Goal: Information Seeking & Learning: Learn about a topic

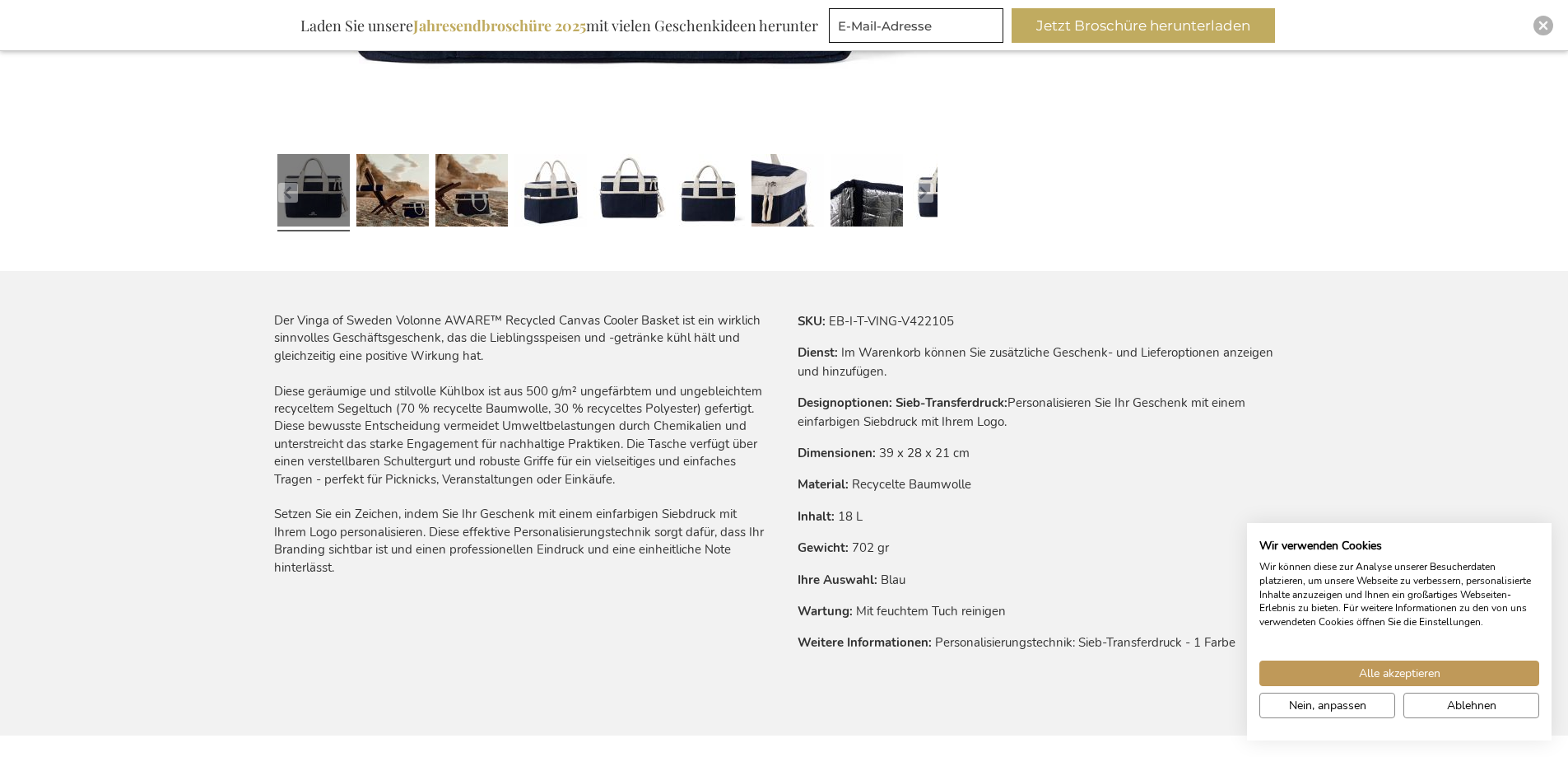
scroll to position [710, 0]
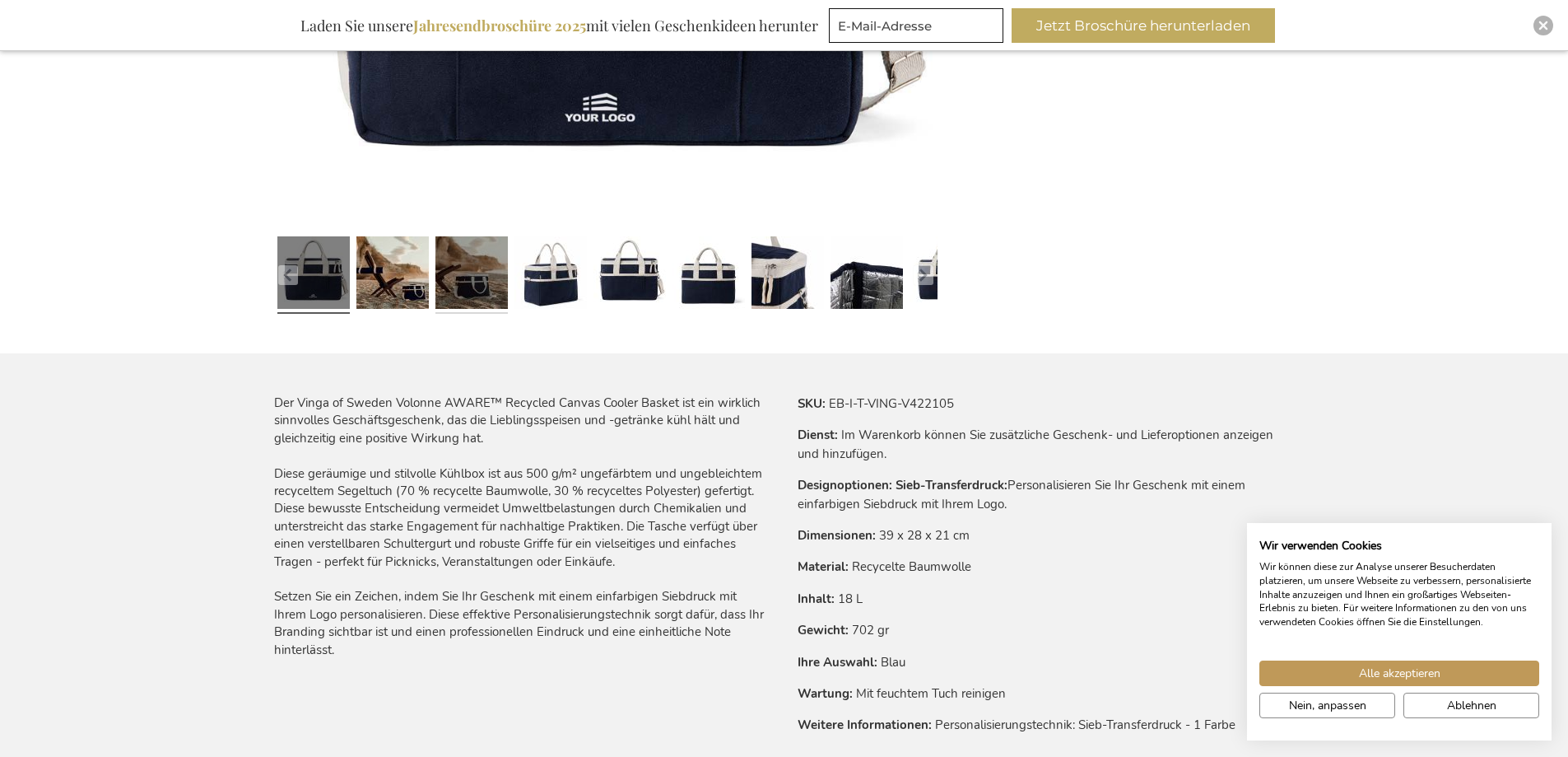
click at [452, 300] on link at bounding box center [472, 275] width 72 height 91
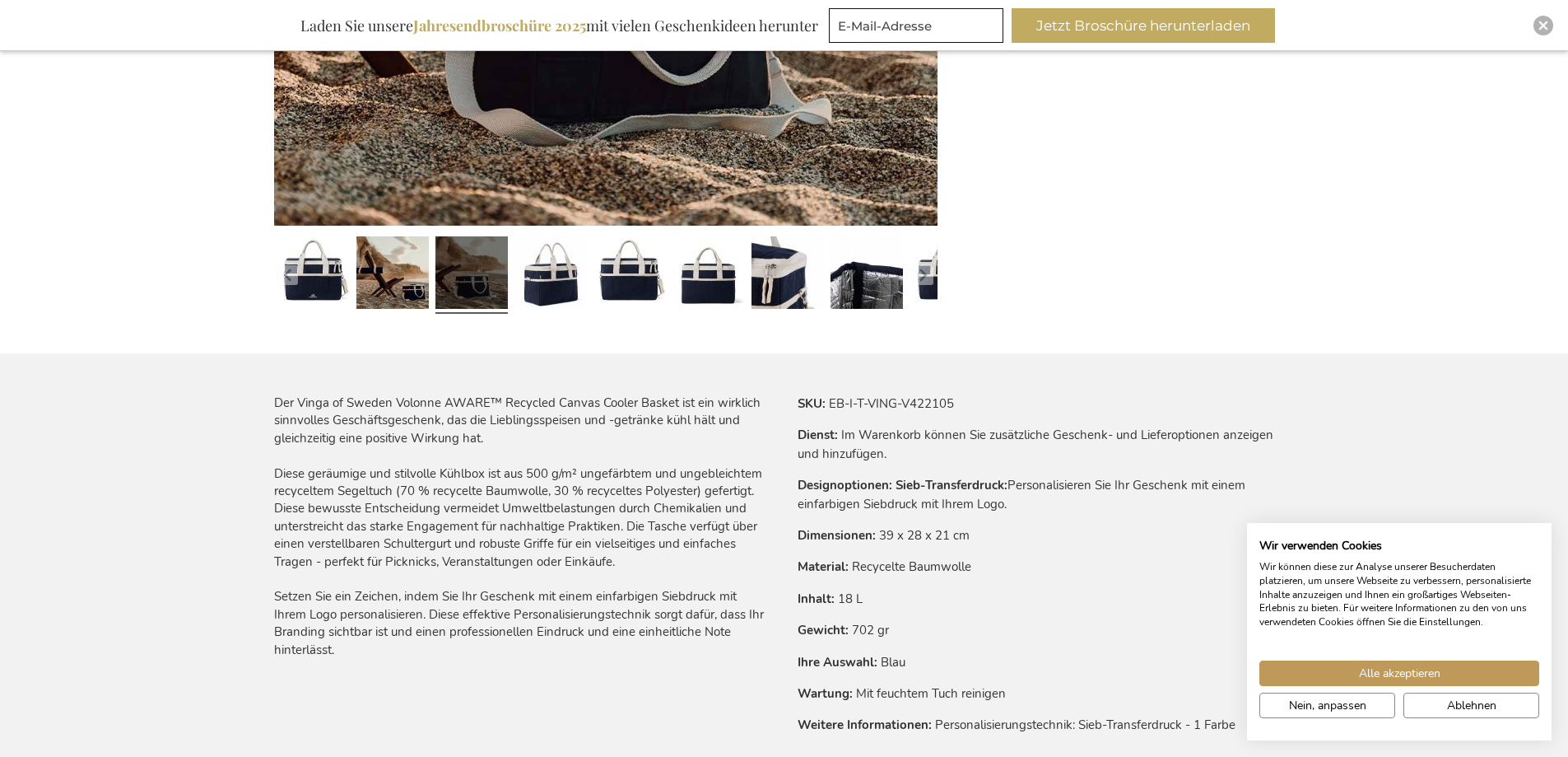
scroll to position [463, 0]
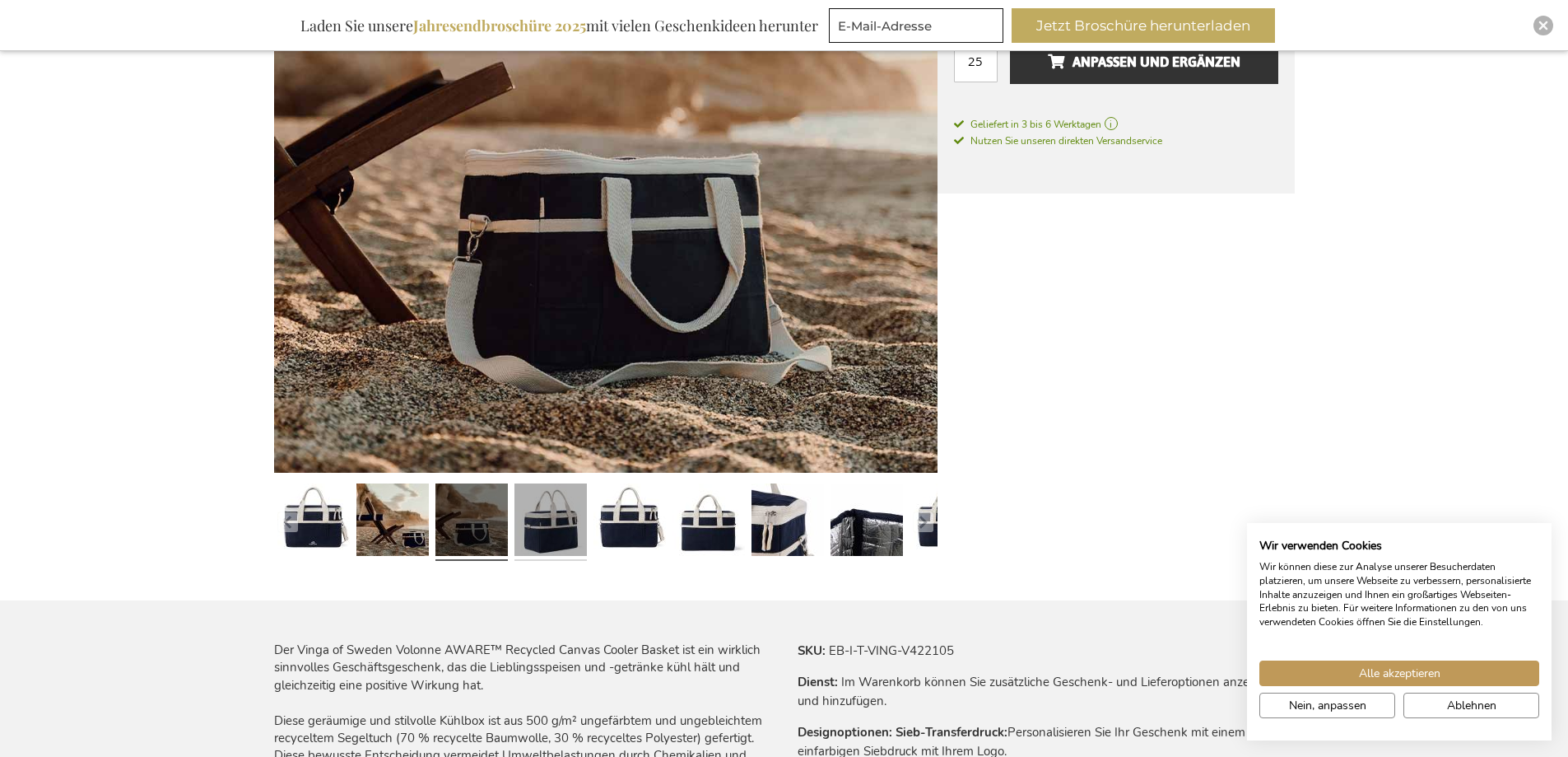
click at [539, 479] on link at bounding box center [551, 522] width 72 height 91
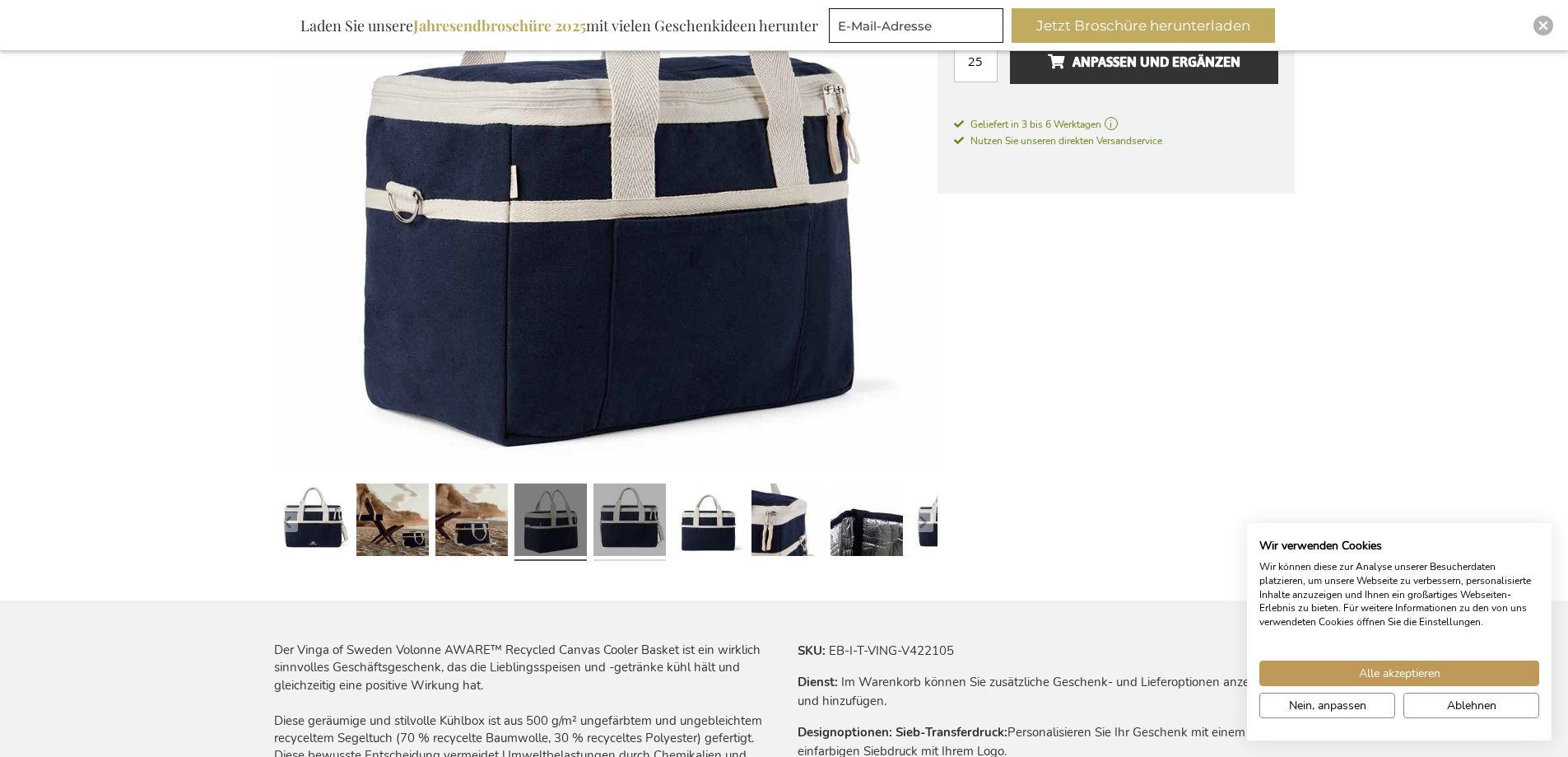
click at [613, 498] on link at bounding box center [630, 522] width 72 height 91
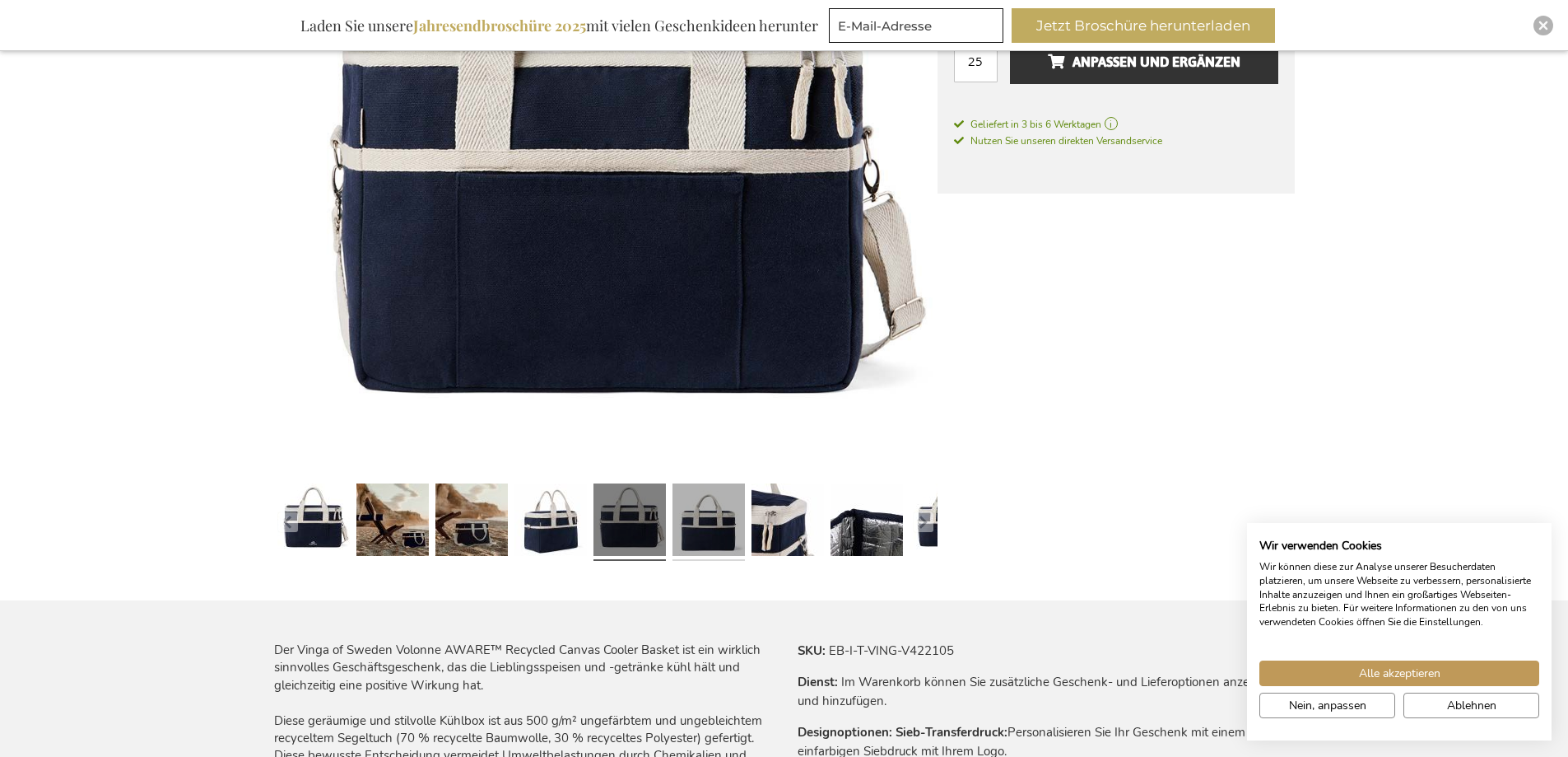
click at [690, 510] on link at bounding box center [709, 522] width 72 height 91
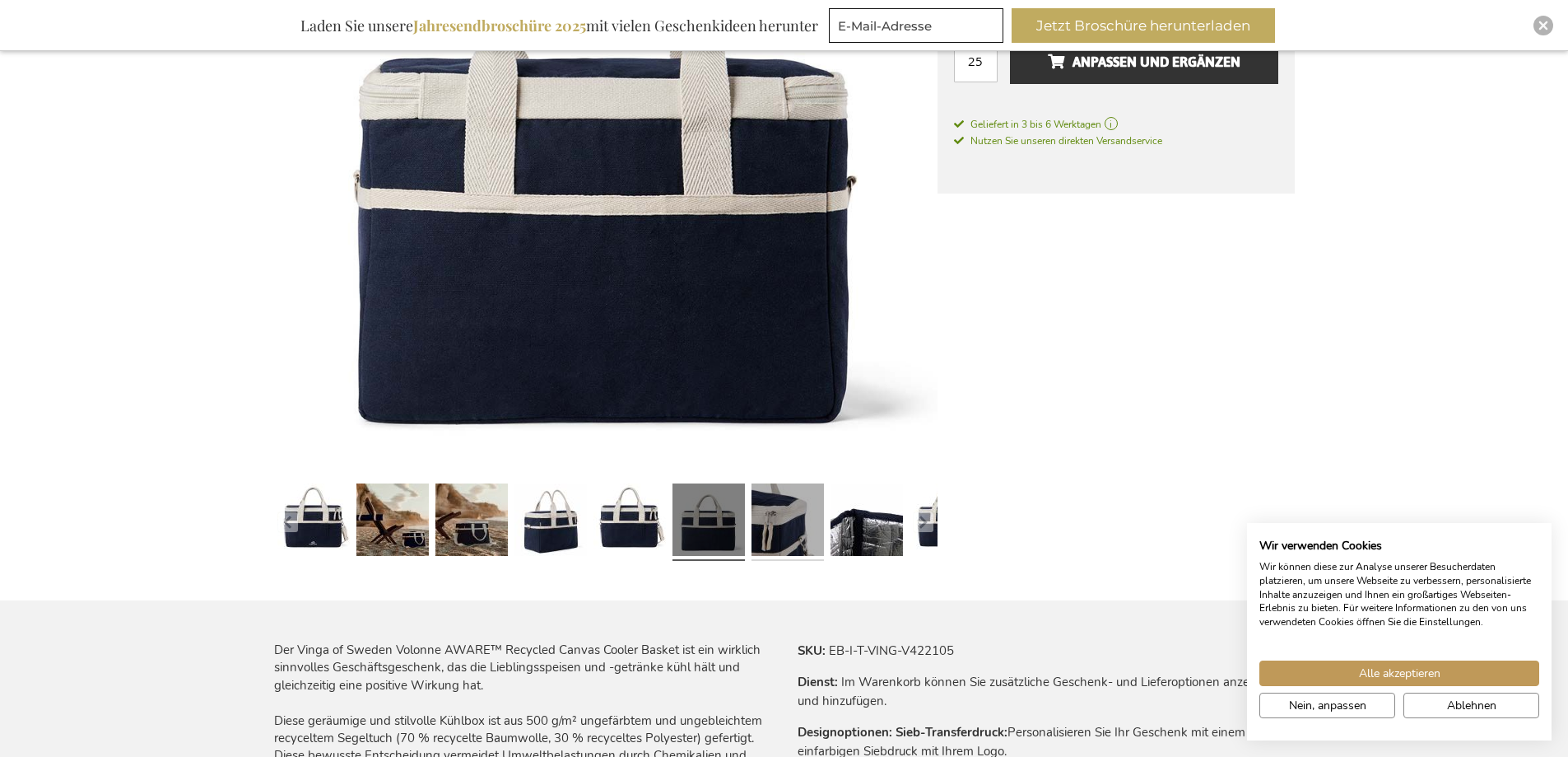
click at [787, 514] on link at bounding box center [787, 522] width 72 height 91
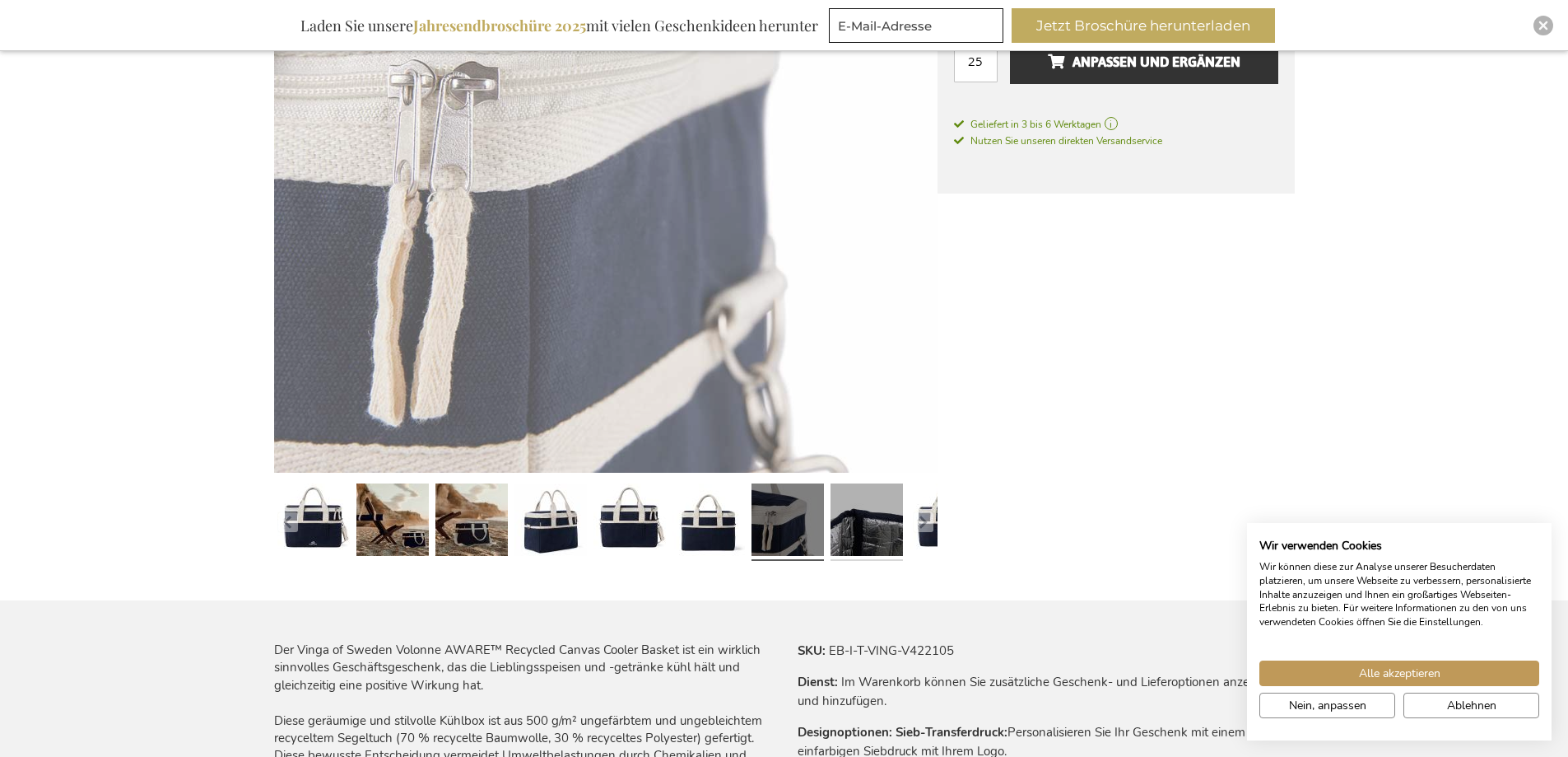
click at [884, 516] on link at bounding box center [866, 522] width 72 height 91
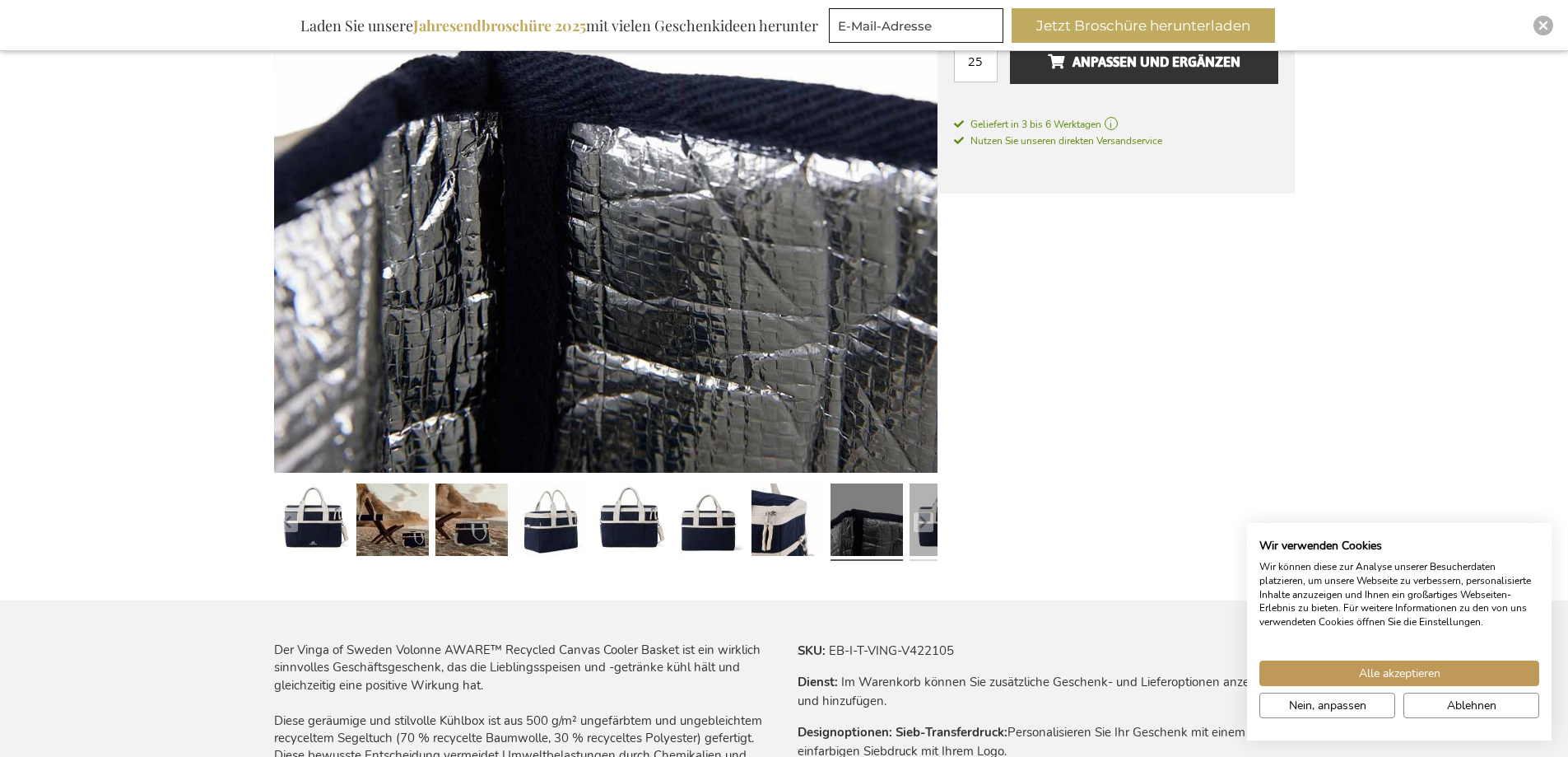
click at [937, 535] on link at bounding box center [945, 522] width 72 height 91
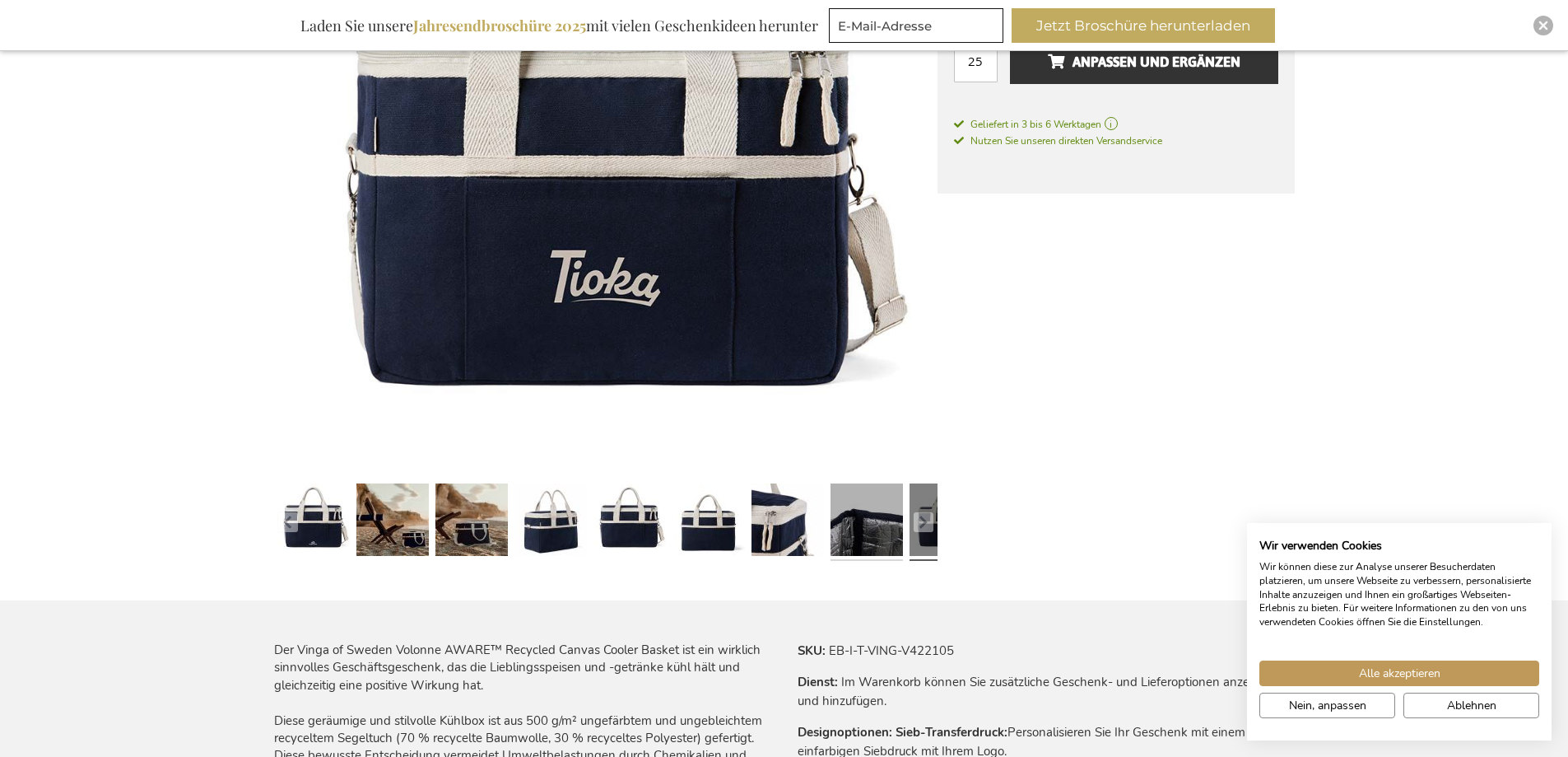
scroll to position [381, 0]
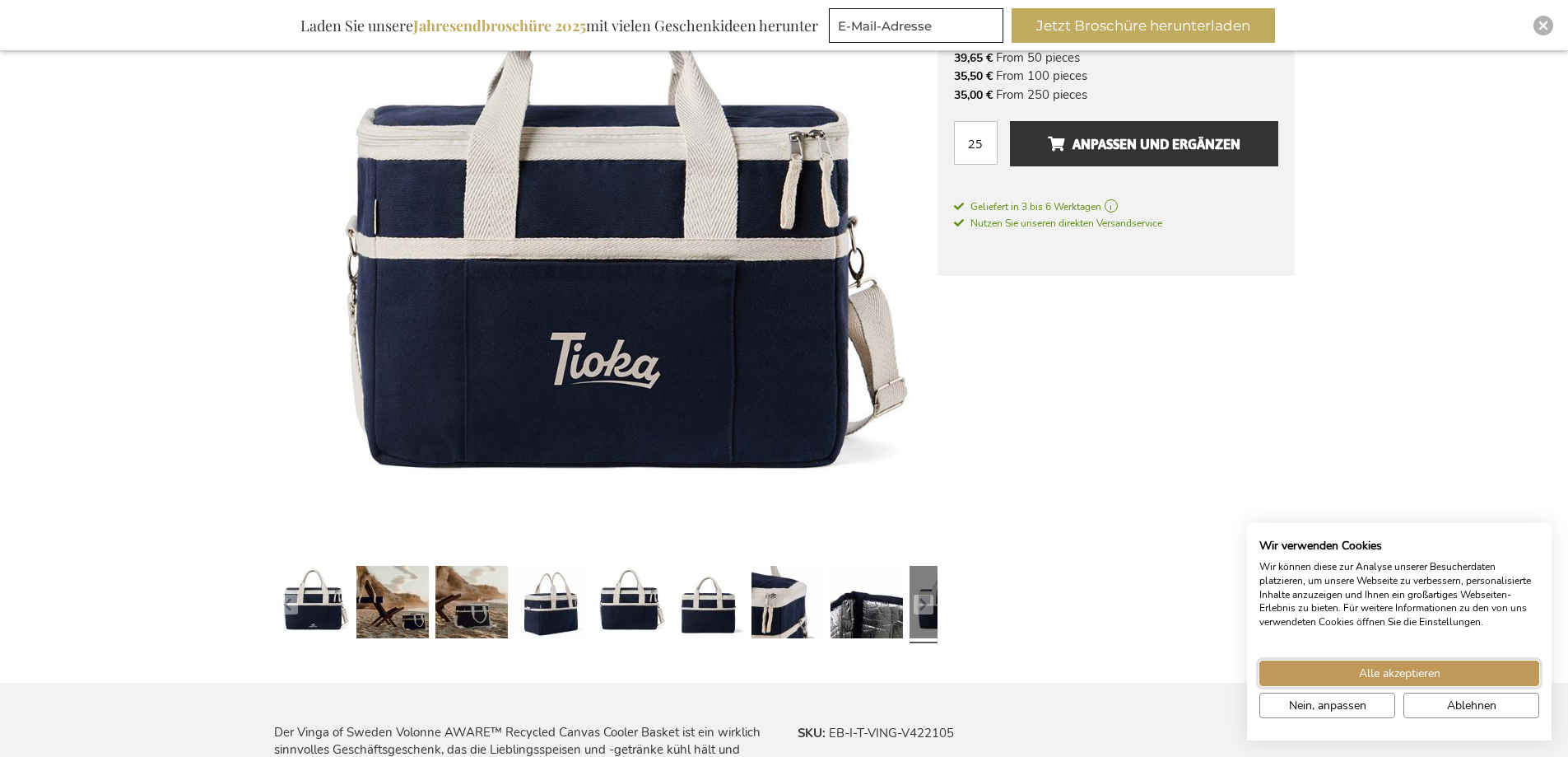
drag, startPoint x: 1479, startPoint y: 667, endPoint x: 1470, endPoint y: 665, distance: 9.2
click at [1478, 667] on button "Alle akzeptieren" at bounding box center [1399, 674] width 280 height 26
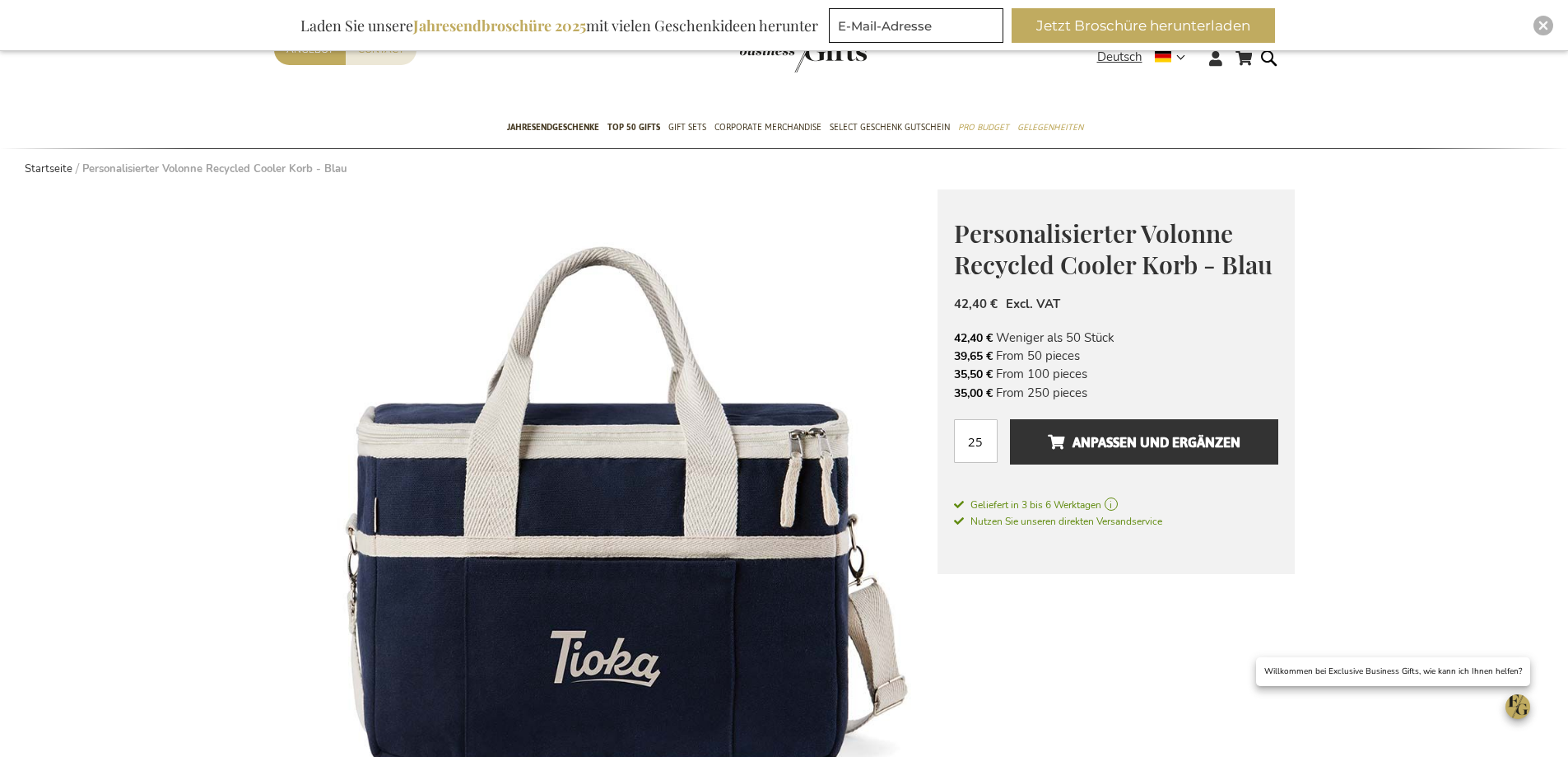
scroll to position [165, 0]
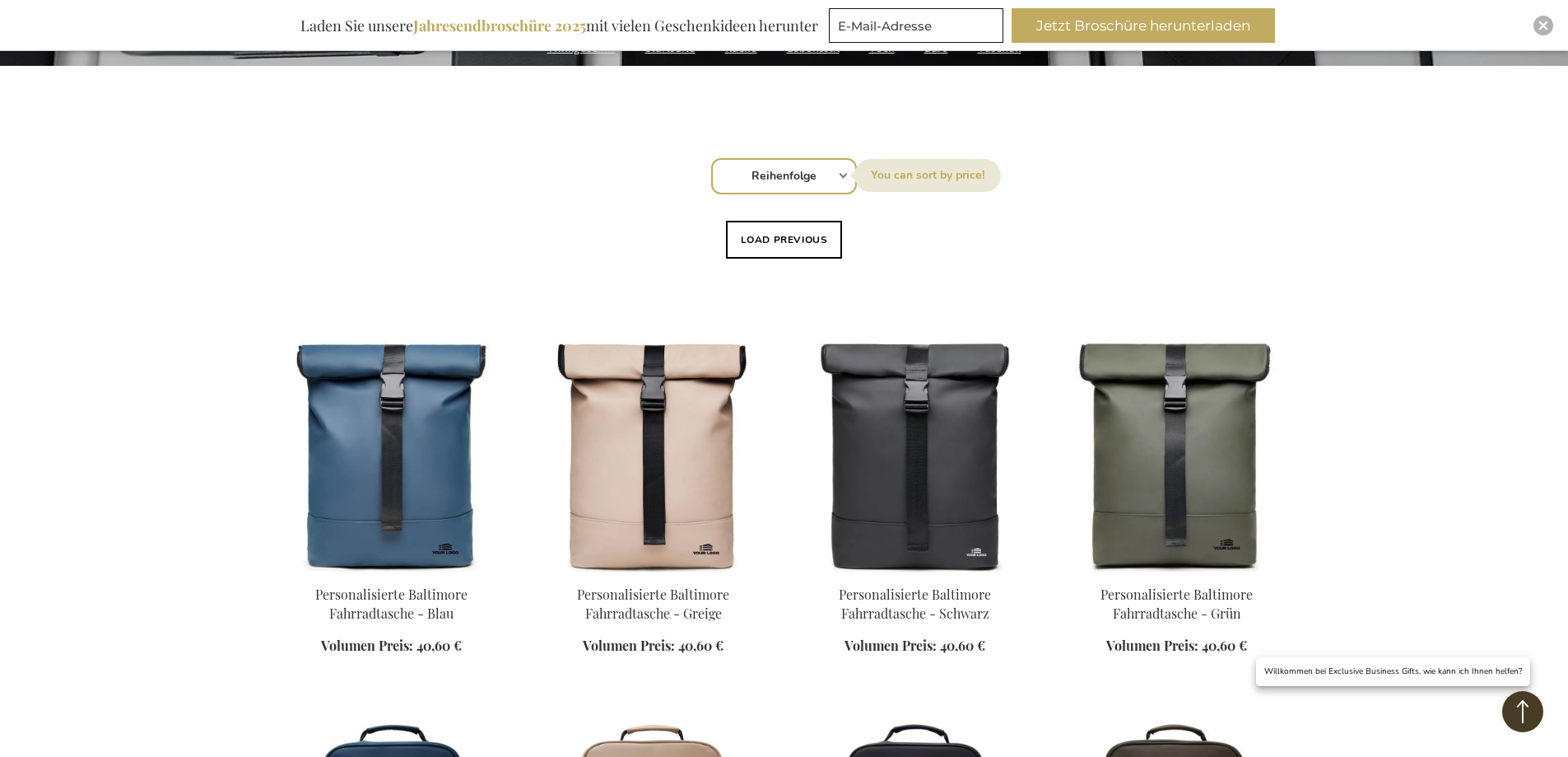
scroll to position [494, 0]
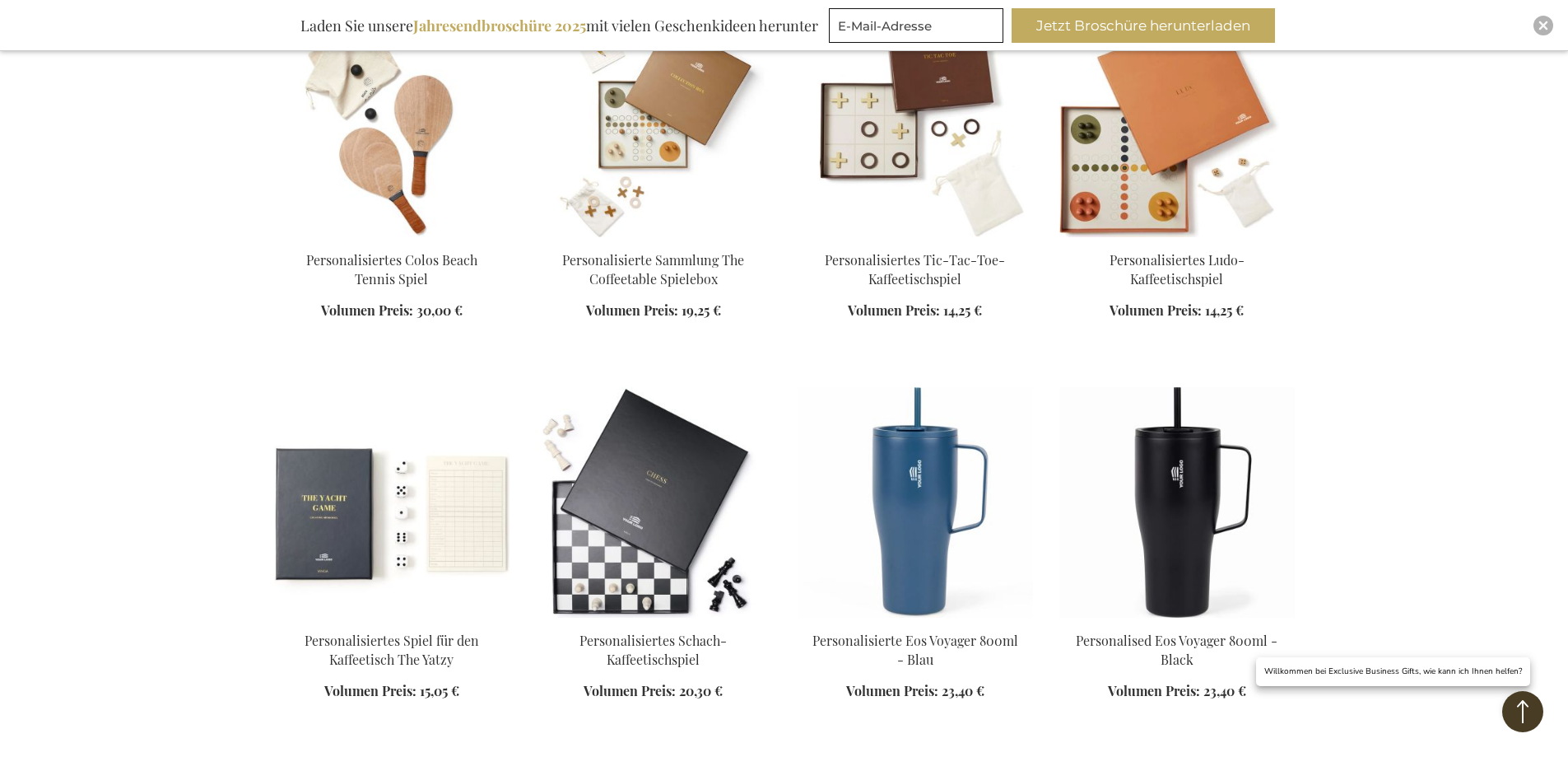
scroll to position [2472, 0]
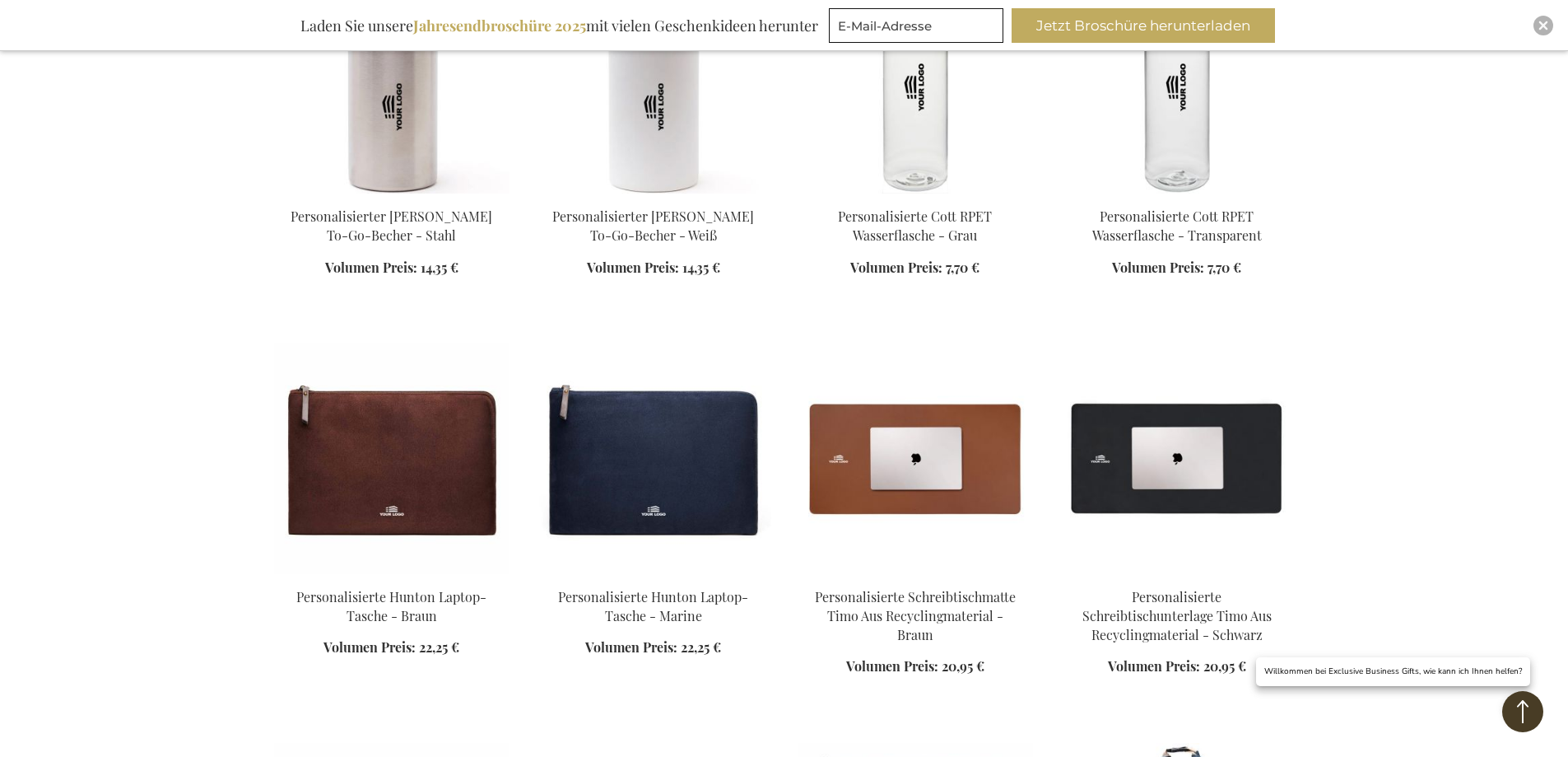
scroll to position [4202, 0]
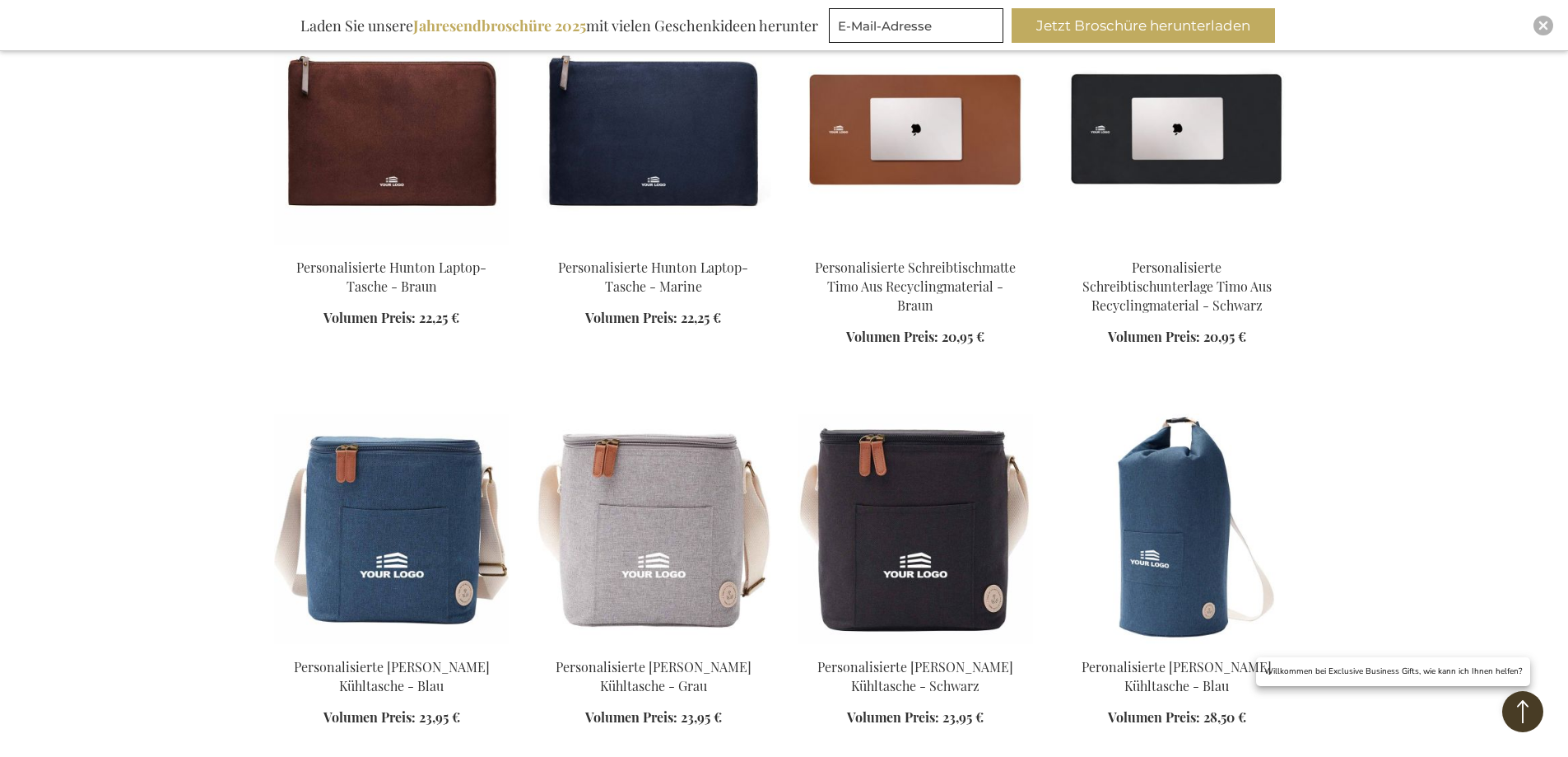
scroll to position [4531, 0]
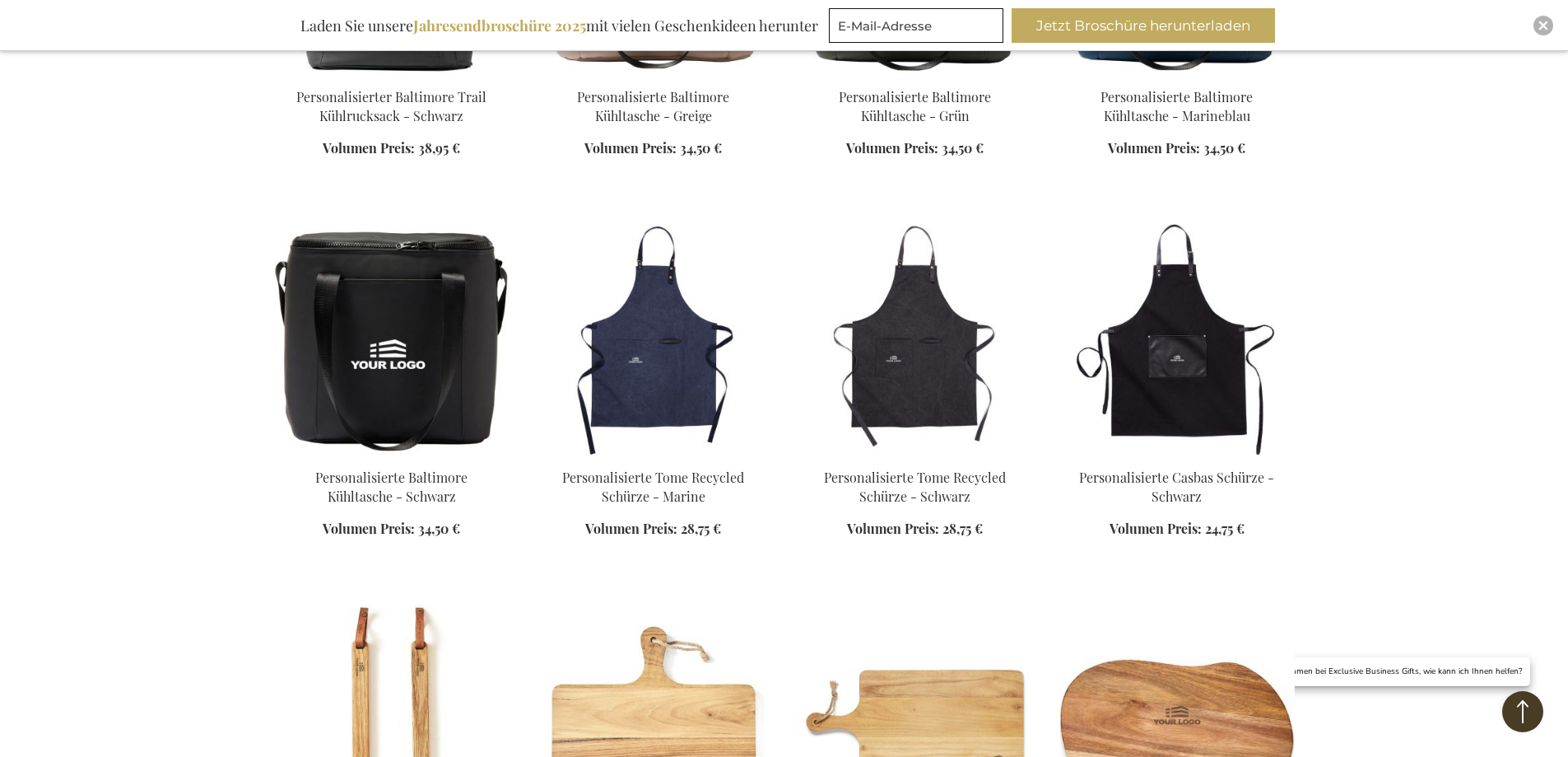
scroll to position [5602, 0]
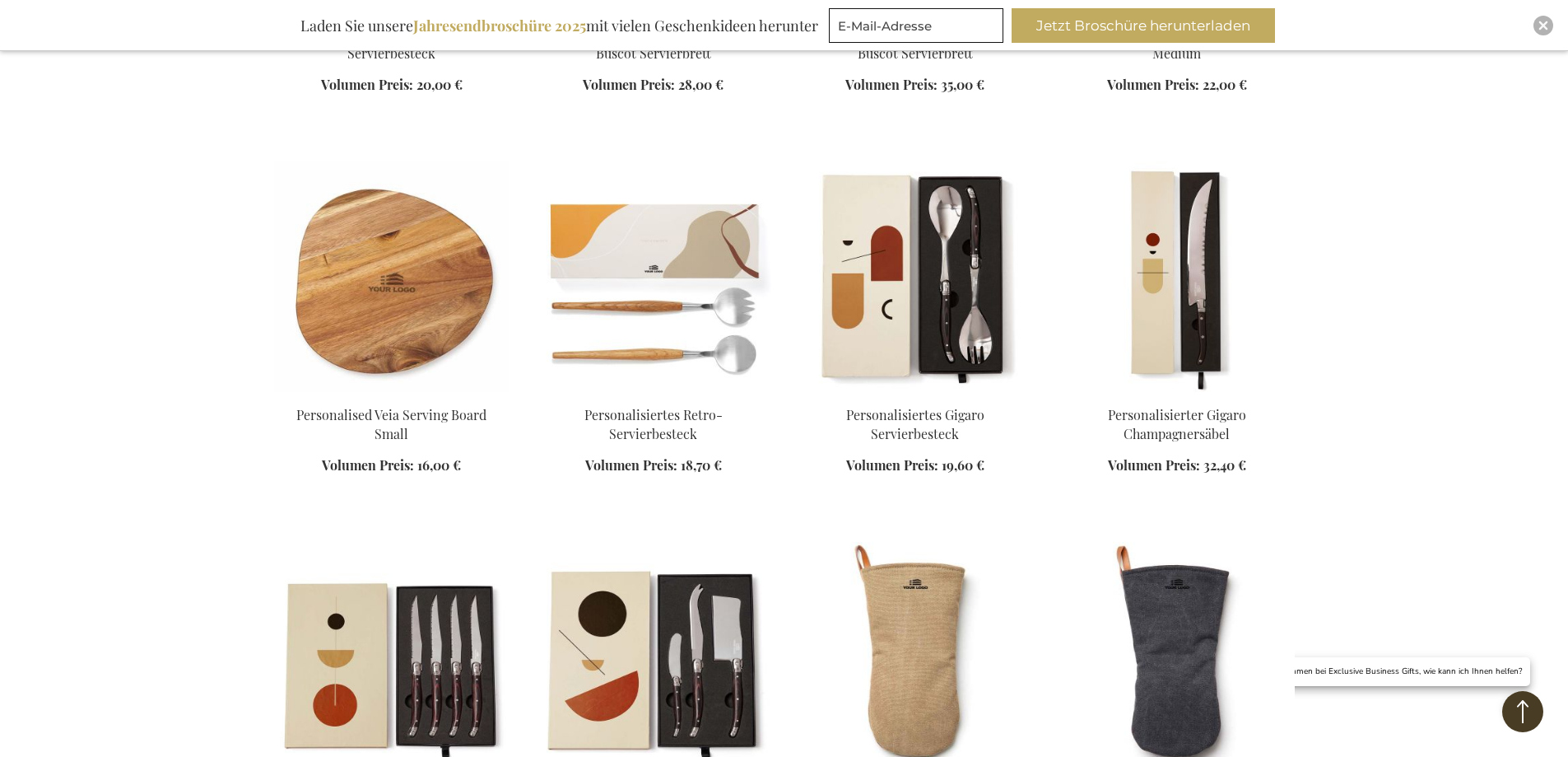
scroll to position [7167, 0]
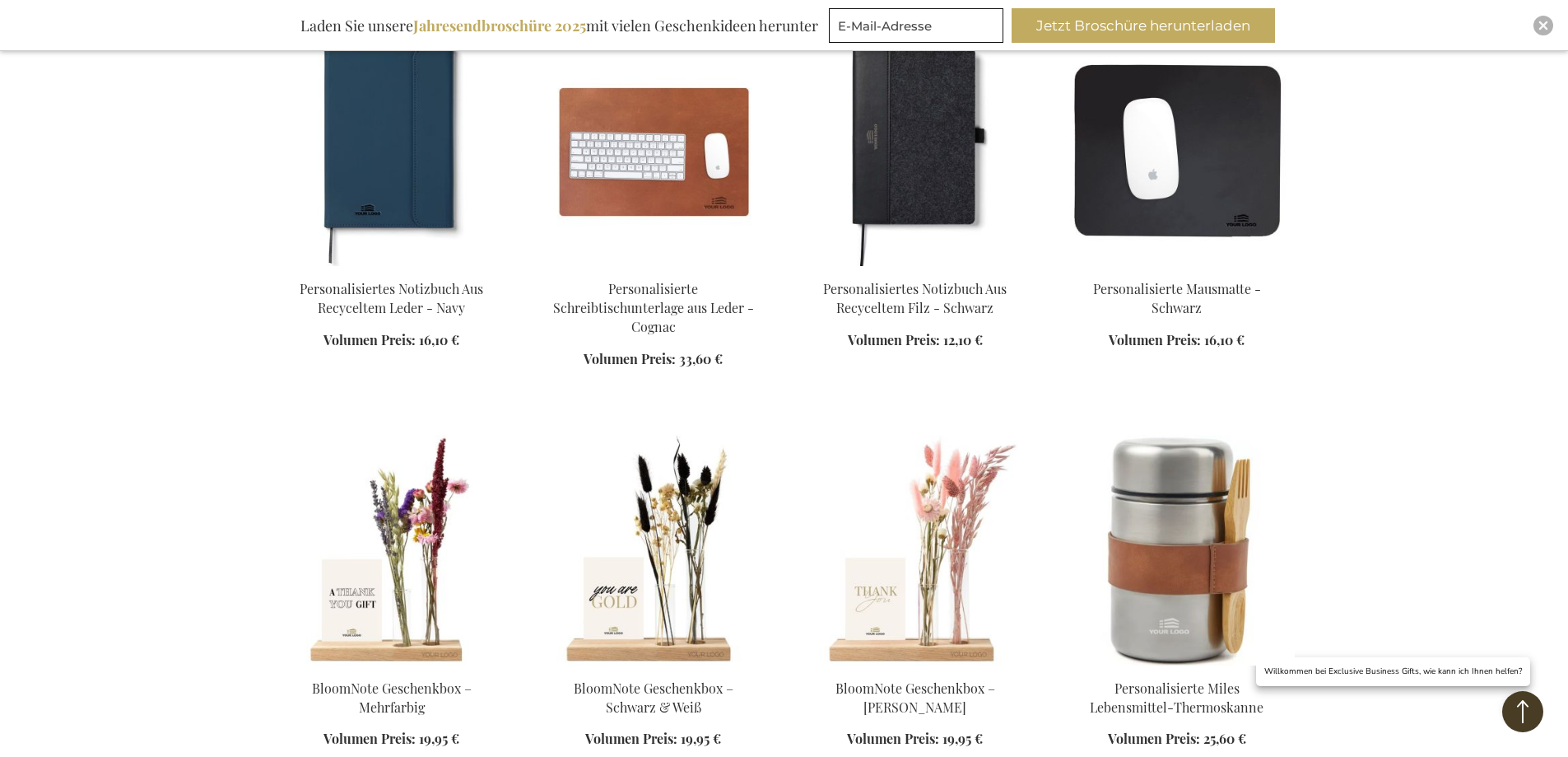
scroll to position [8650, 0]
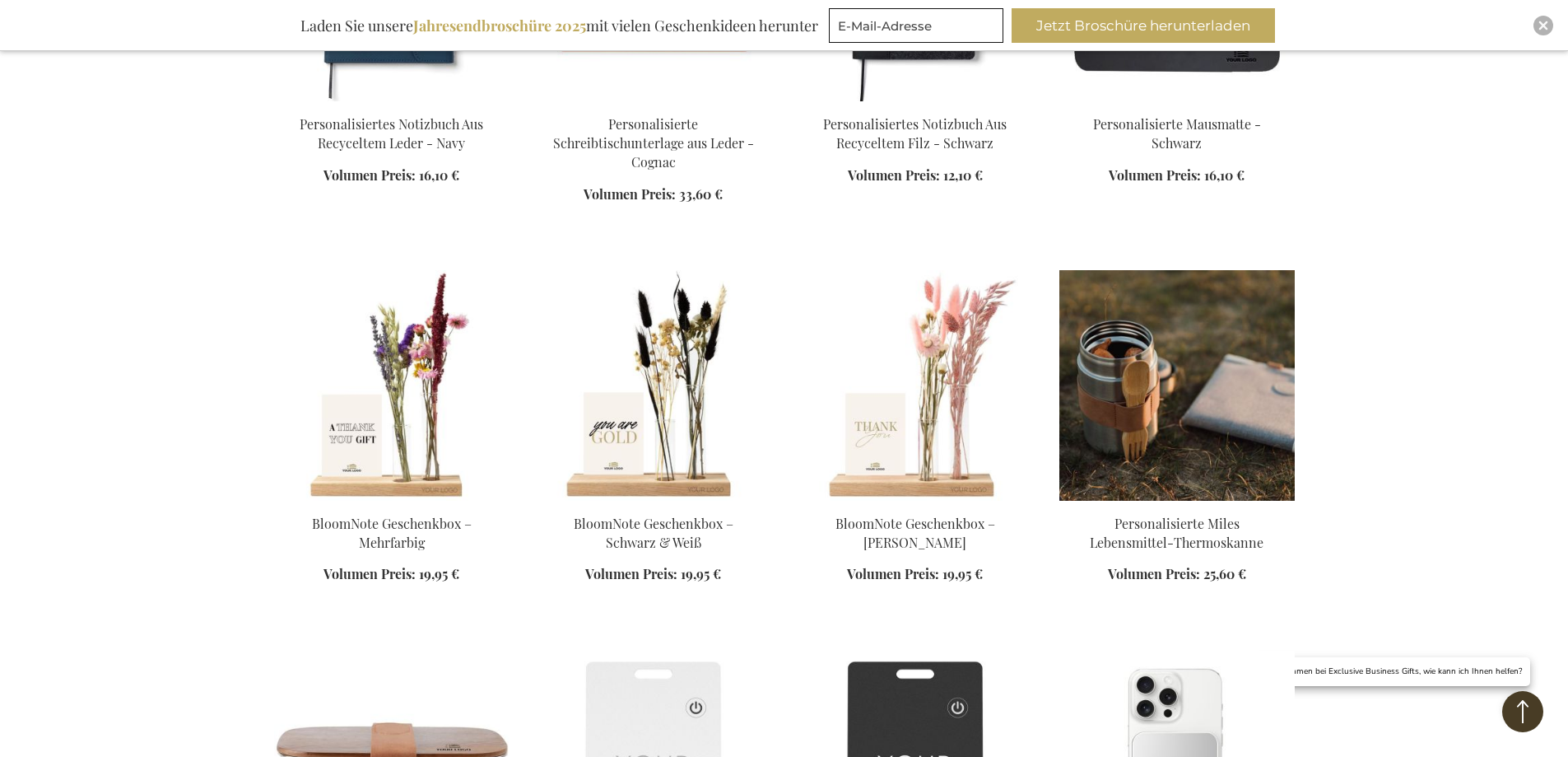
scroll to position [8733, 0]
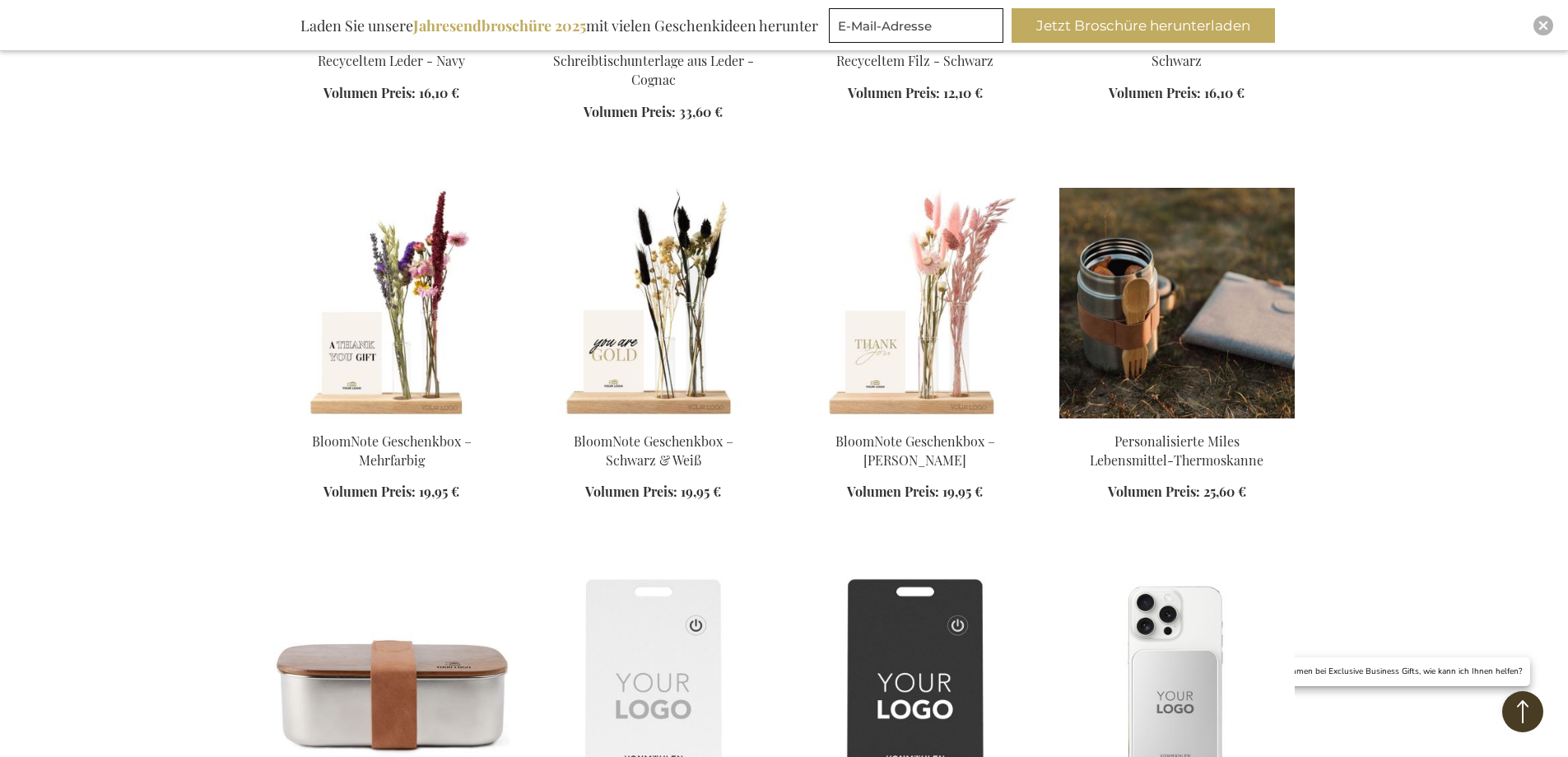
click at [1197, 289] on img at bounding box center [1177, 303] width 236 height 231
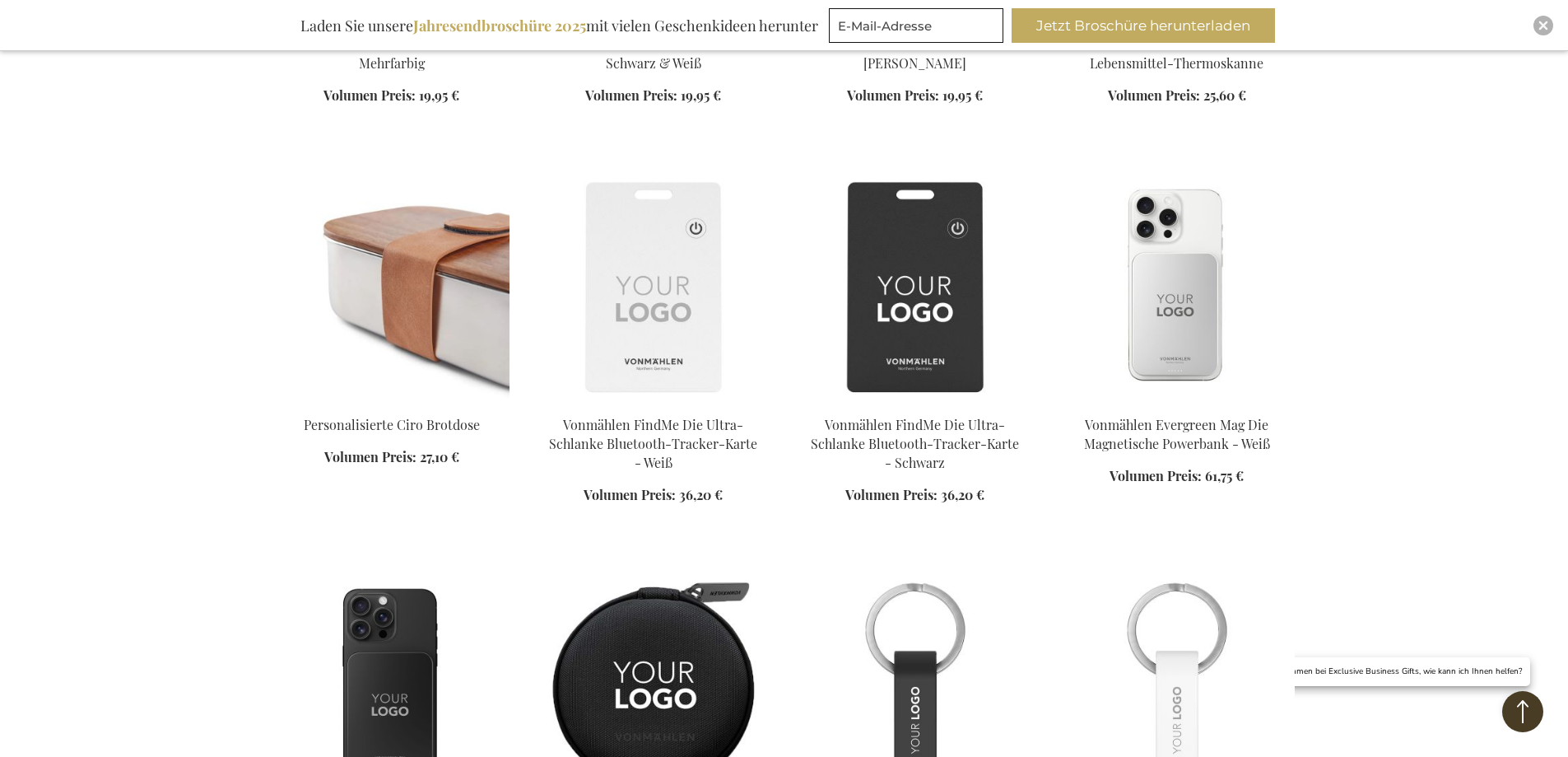
scroll to position [1127, 0]
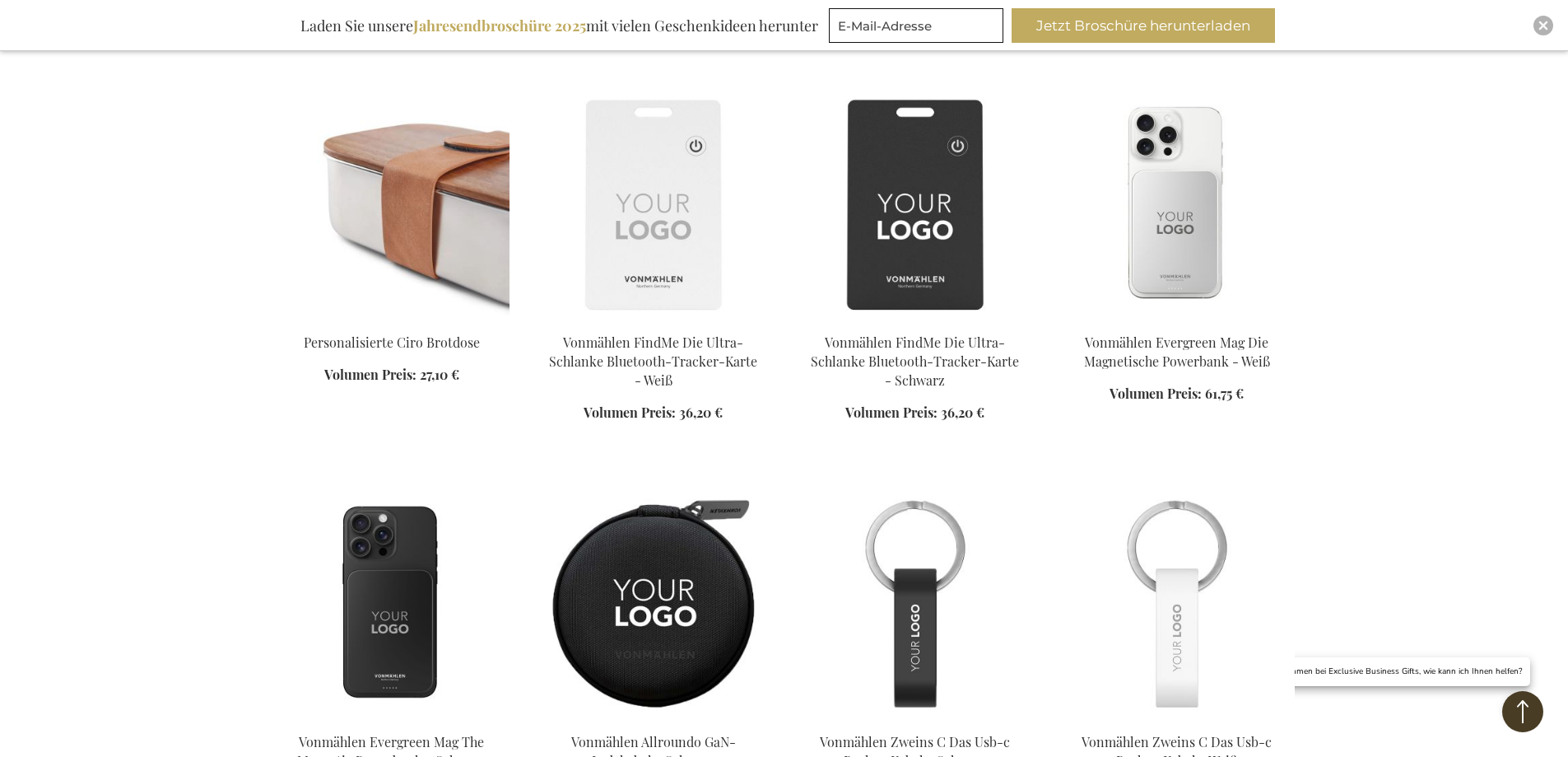
click at [392, 239] on img at bounding box center [392, 204] width 236 height 231
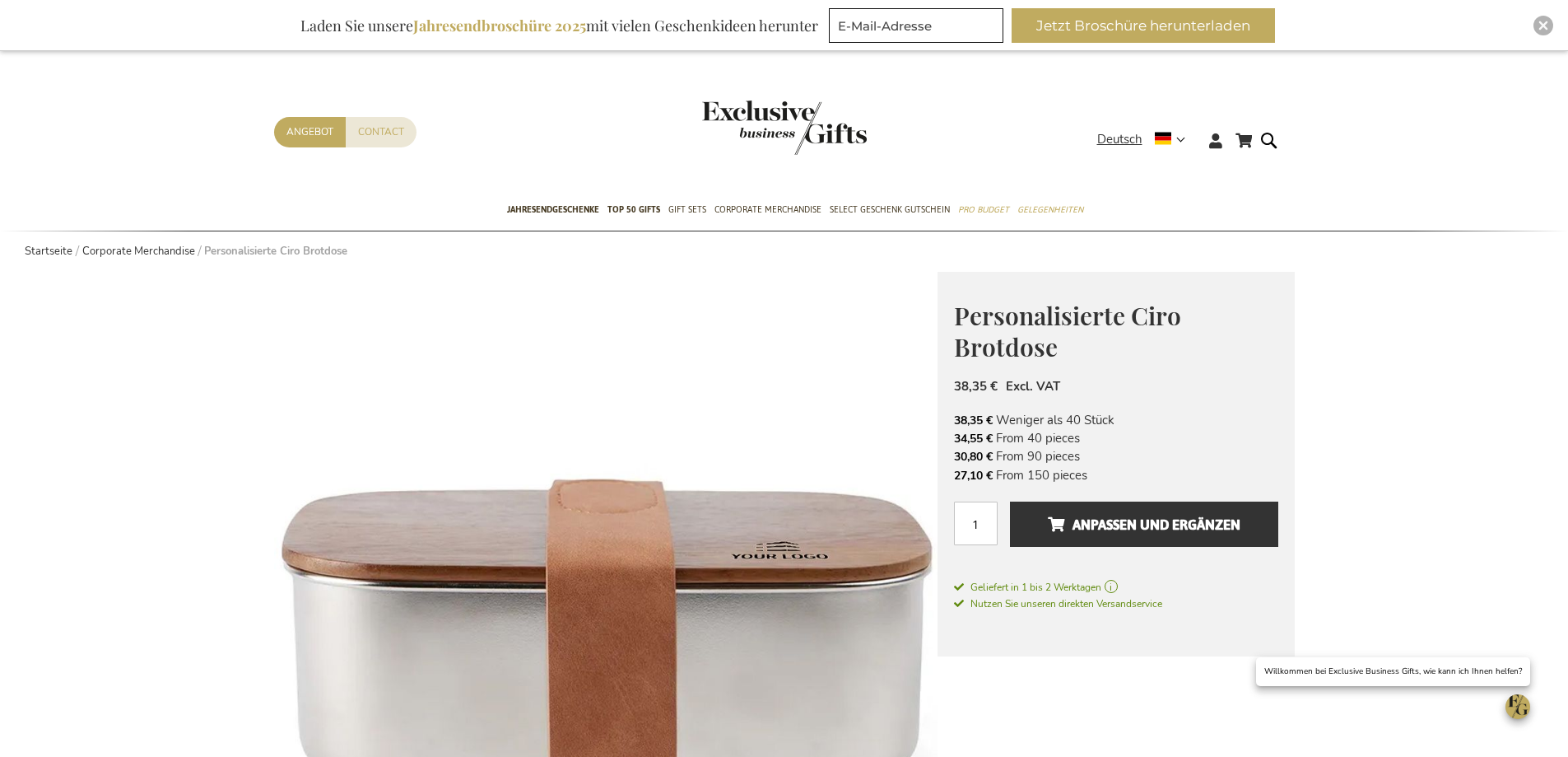
scroll to position [332, 0]
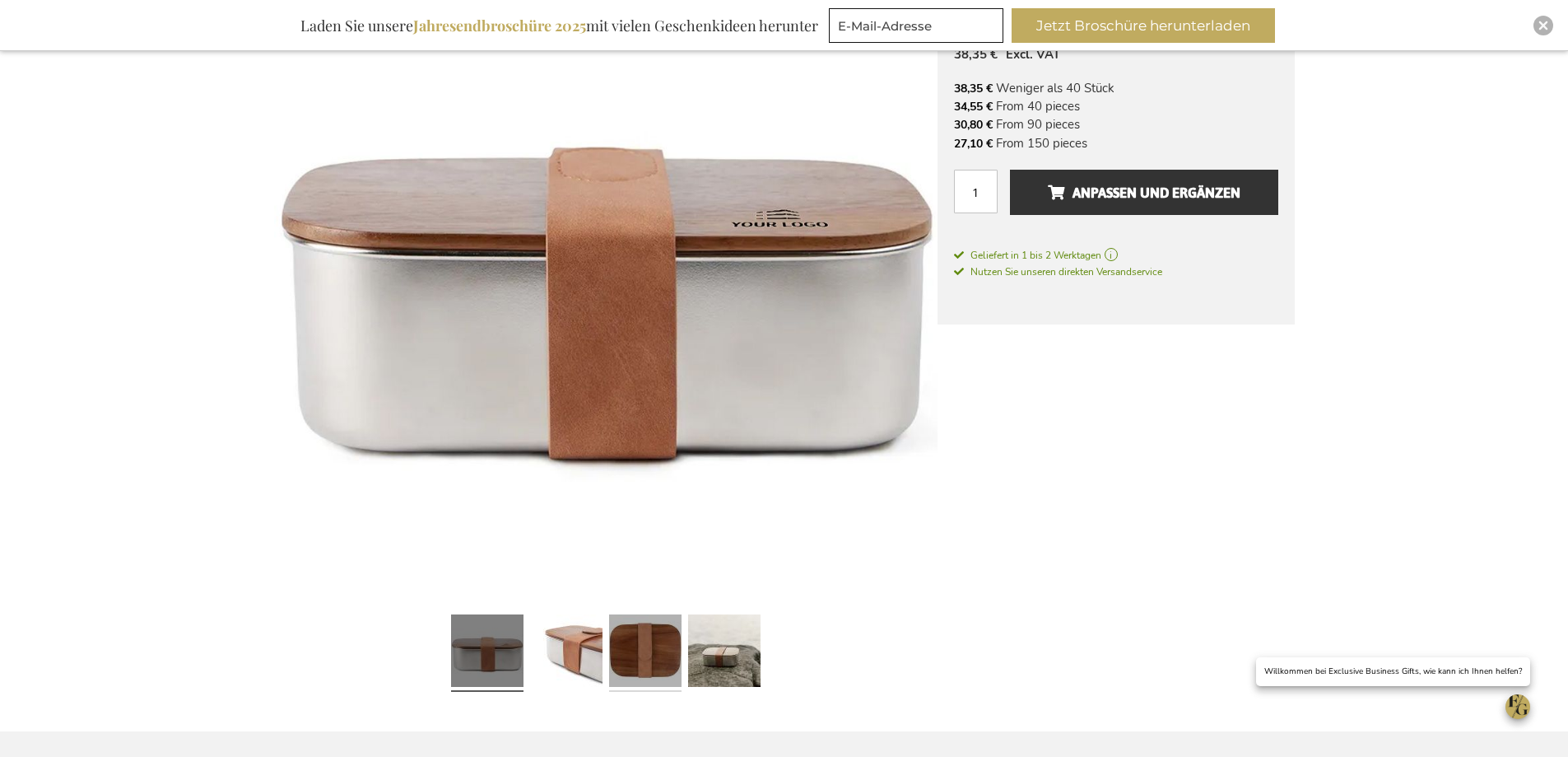
click at [624, 640] on link at bounding box center [646, 653] width 72 height 91
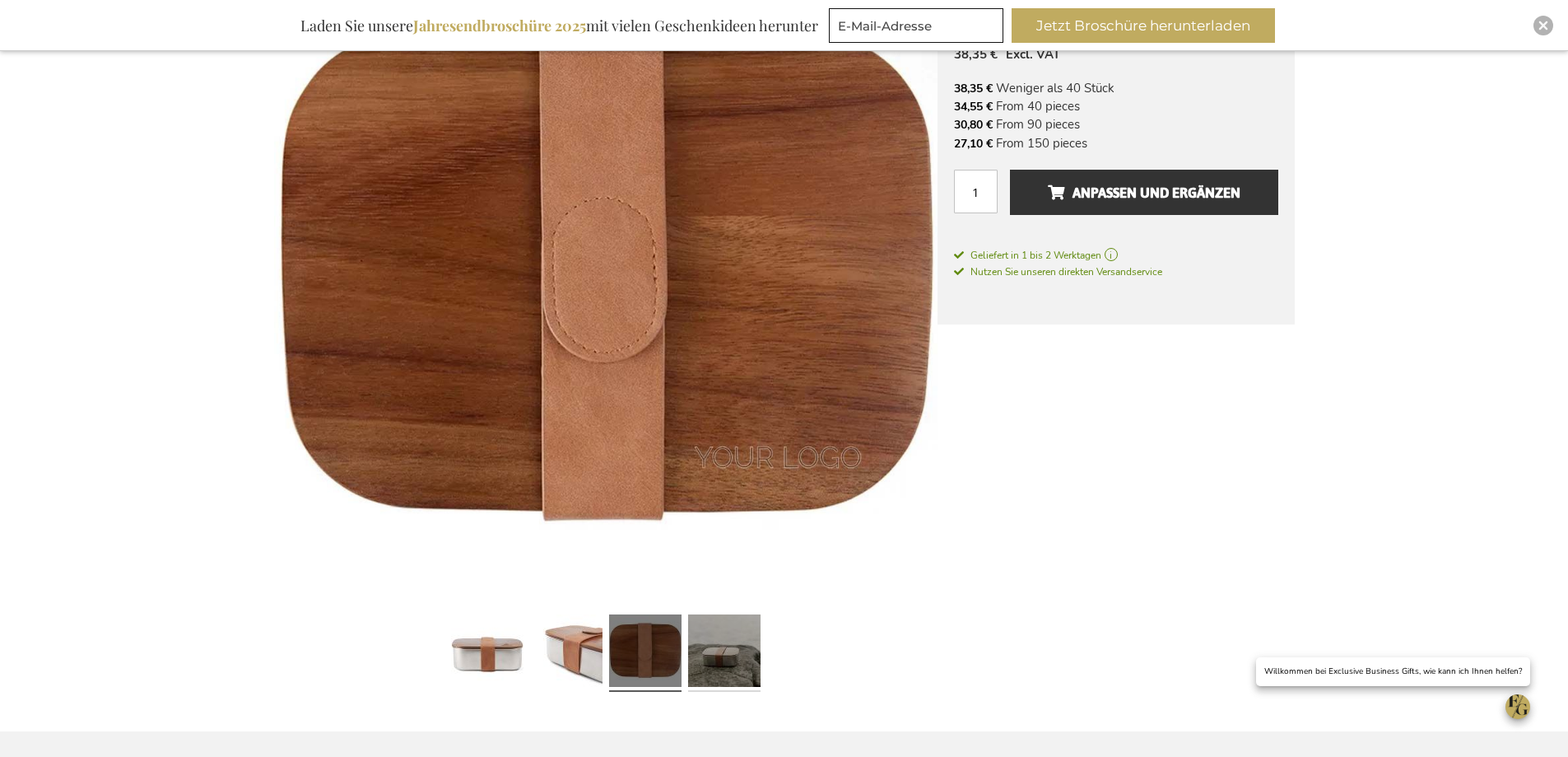
click at [760, 645] on link at bounding box center [725, 653] width 72 height 91
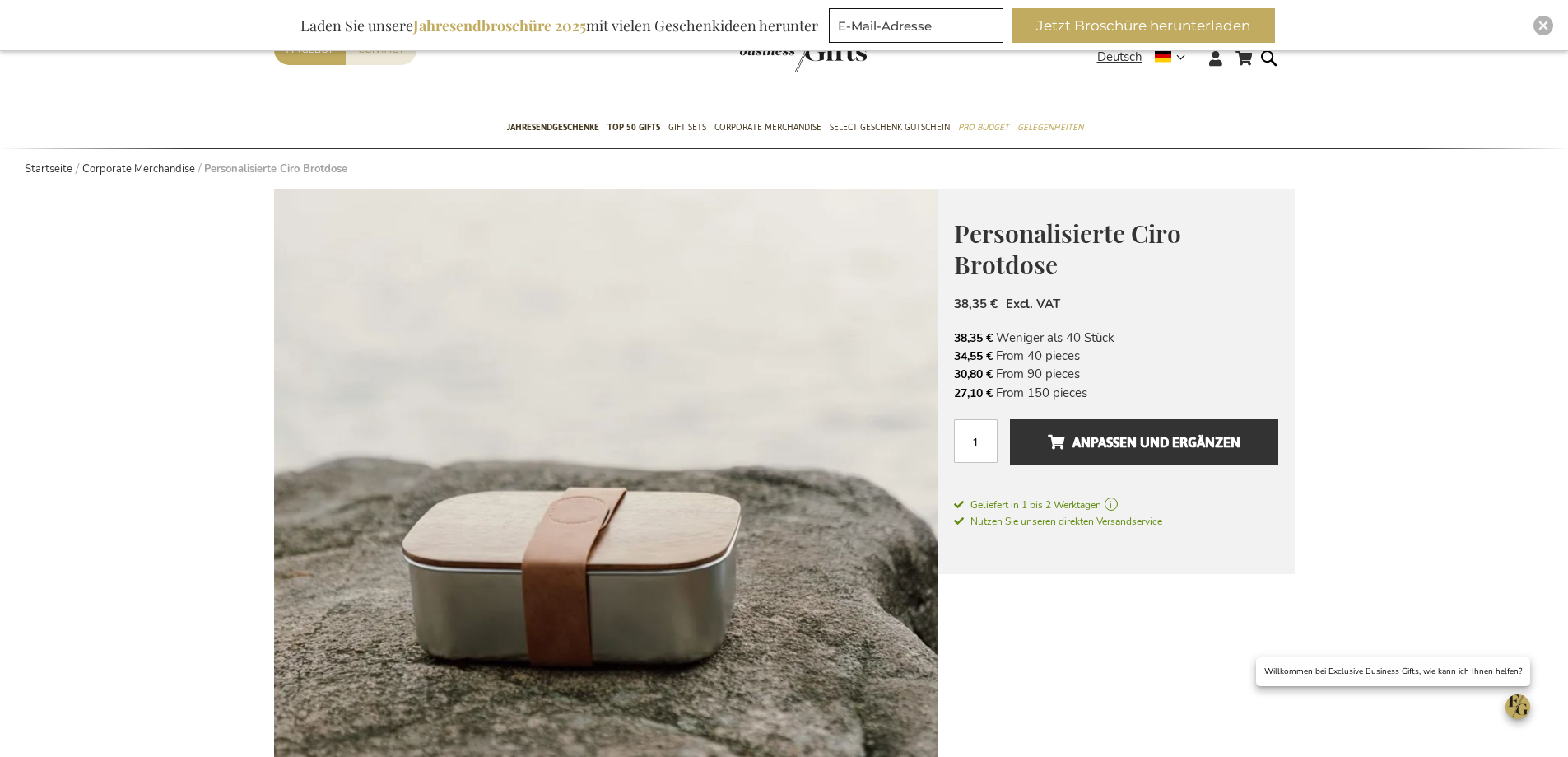
scroll to position [165, 0]
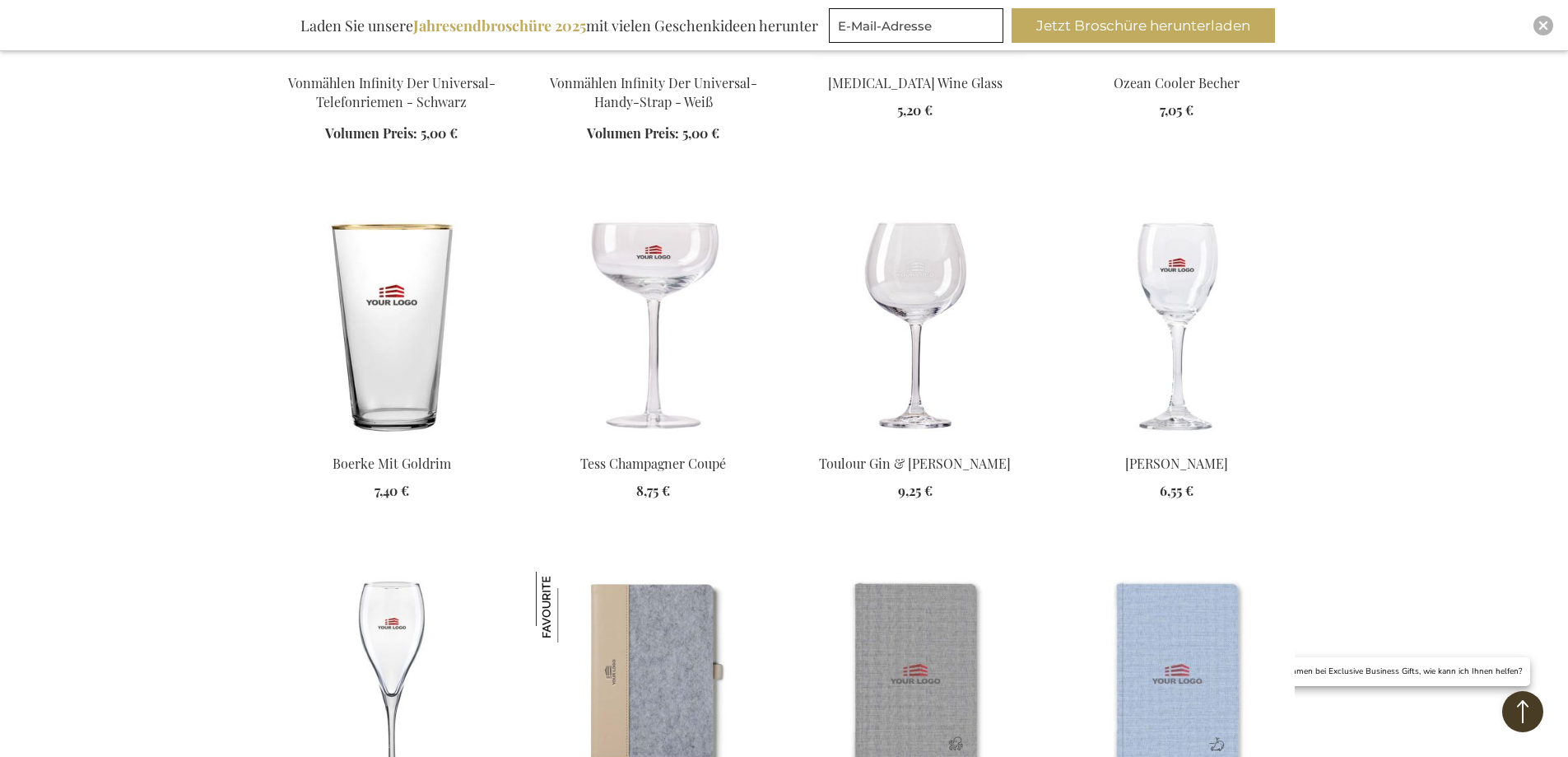
scroll to position [2579, 0]
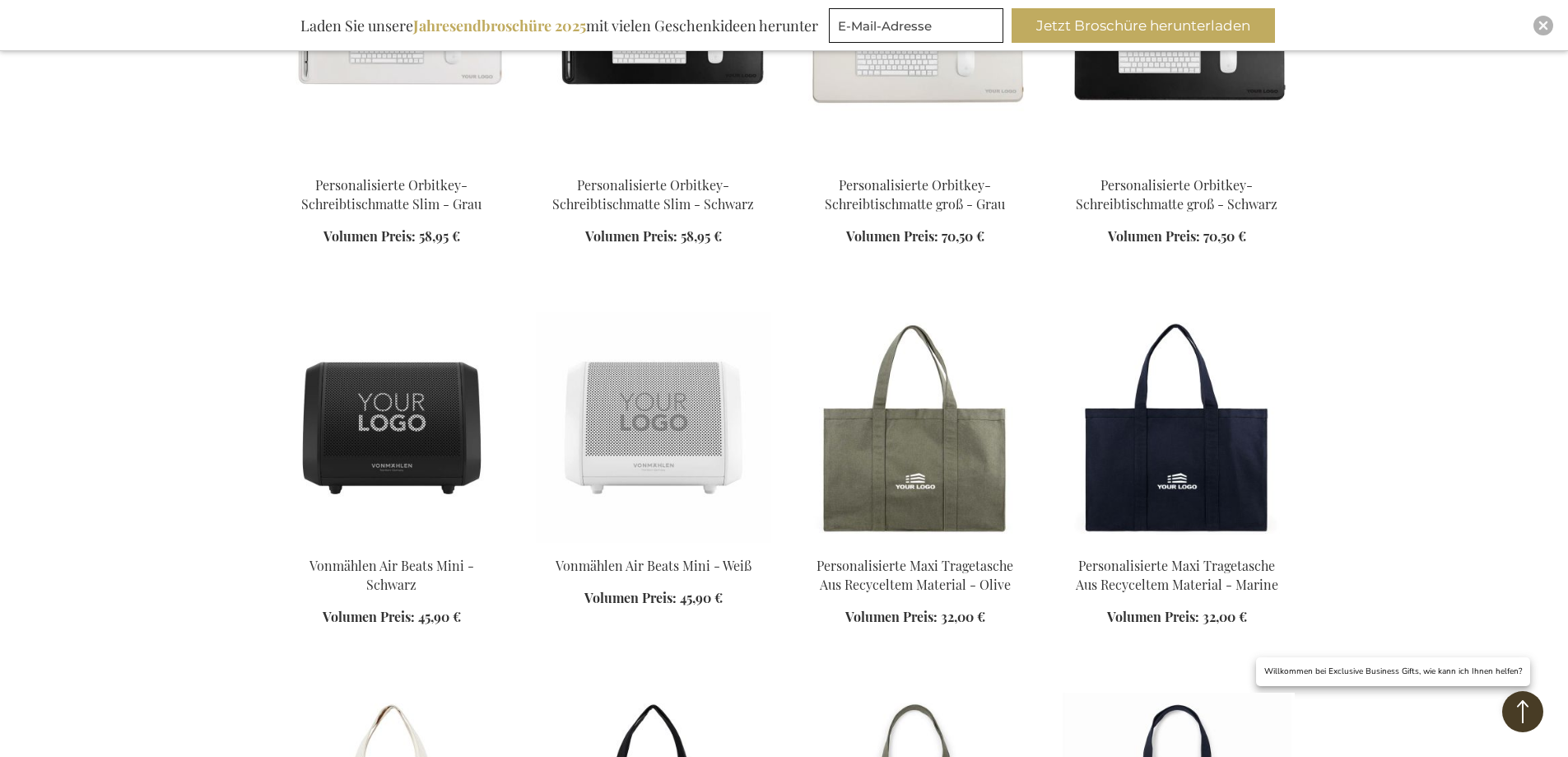
scroll to position [3650, 0]
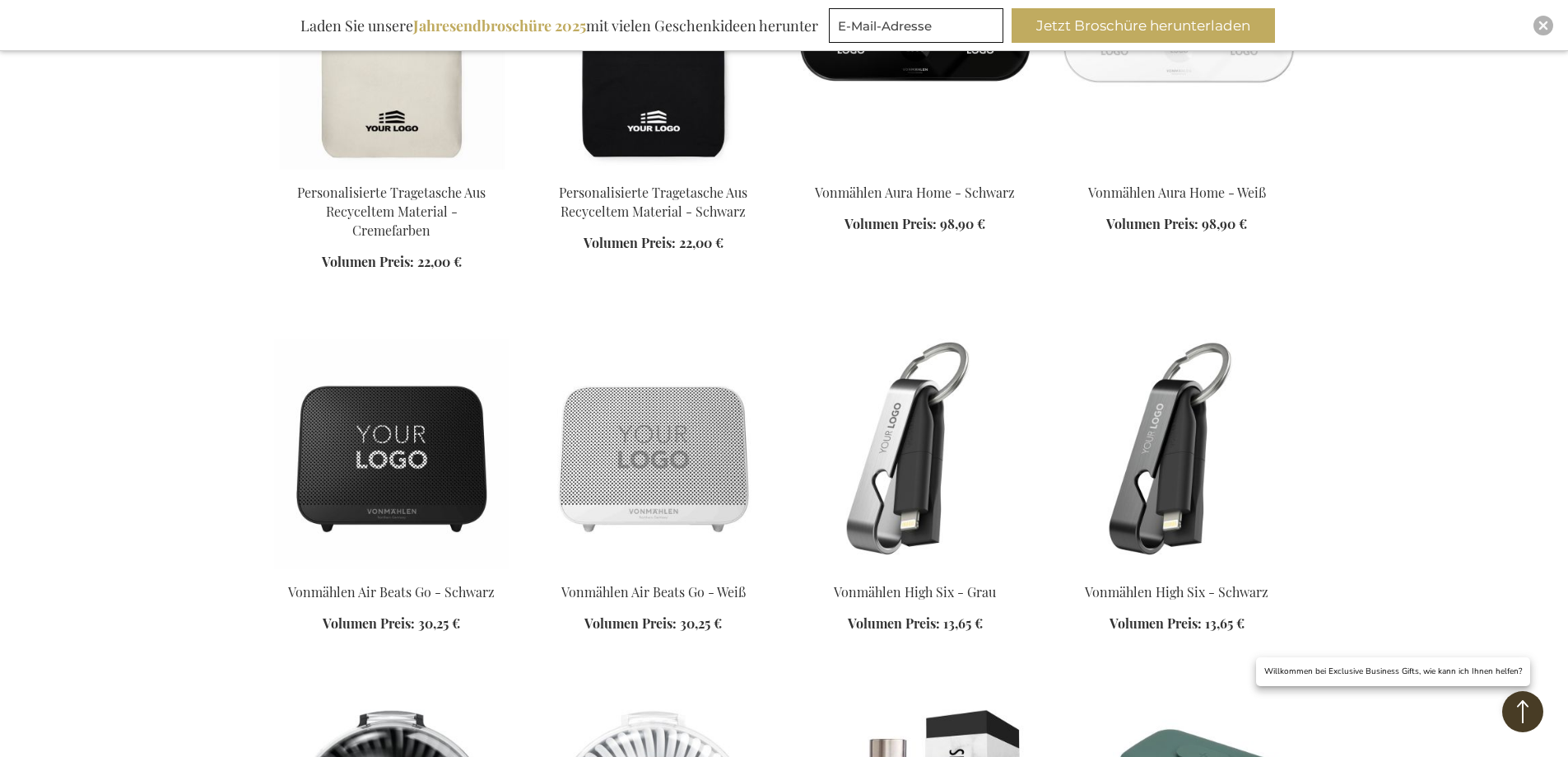
scroll to position [4968, 0]
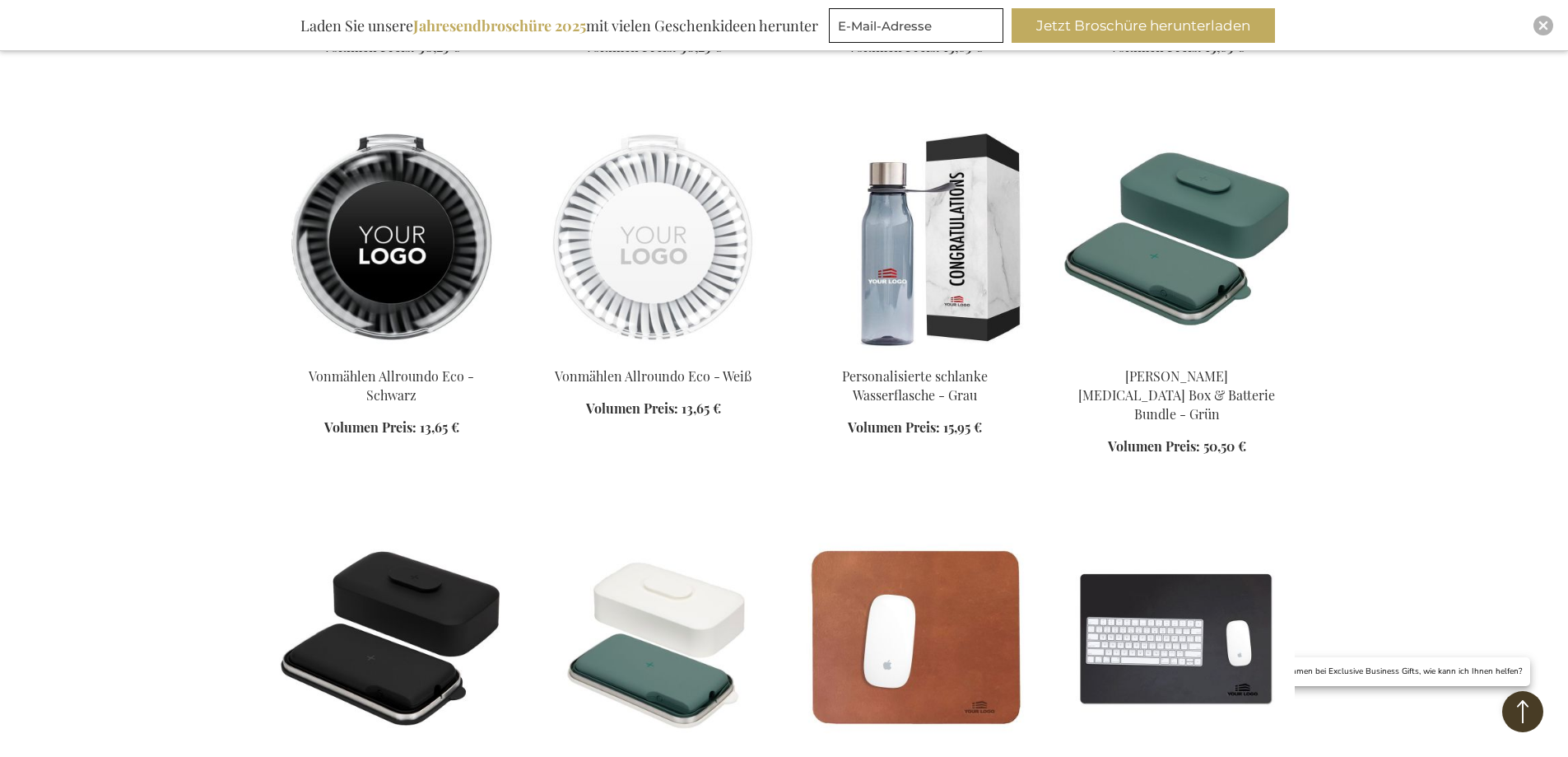
scroll to position [5380, 0]
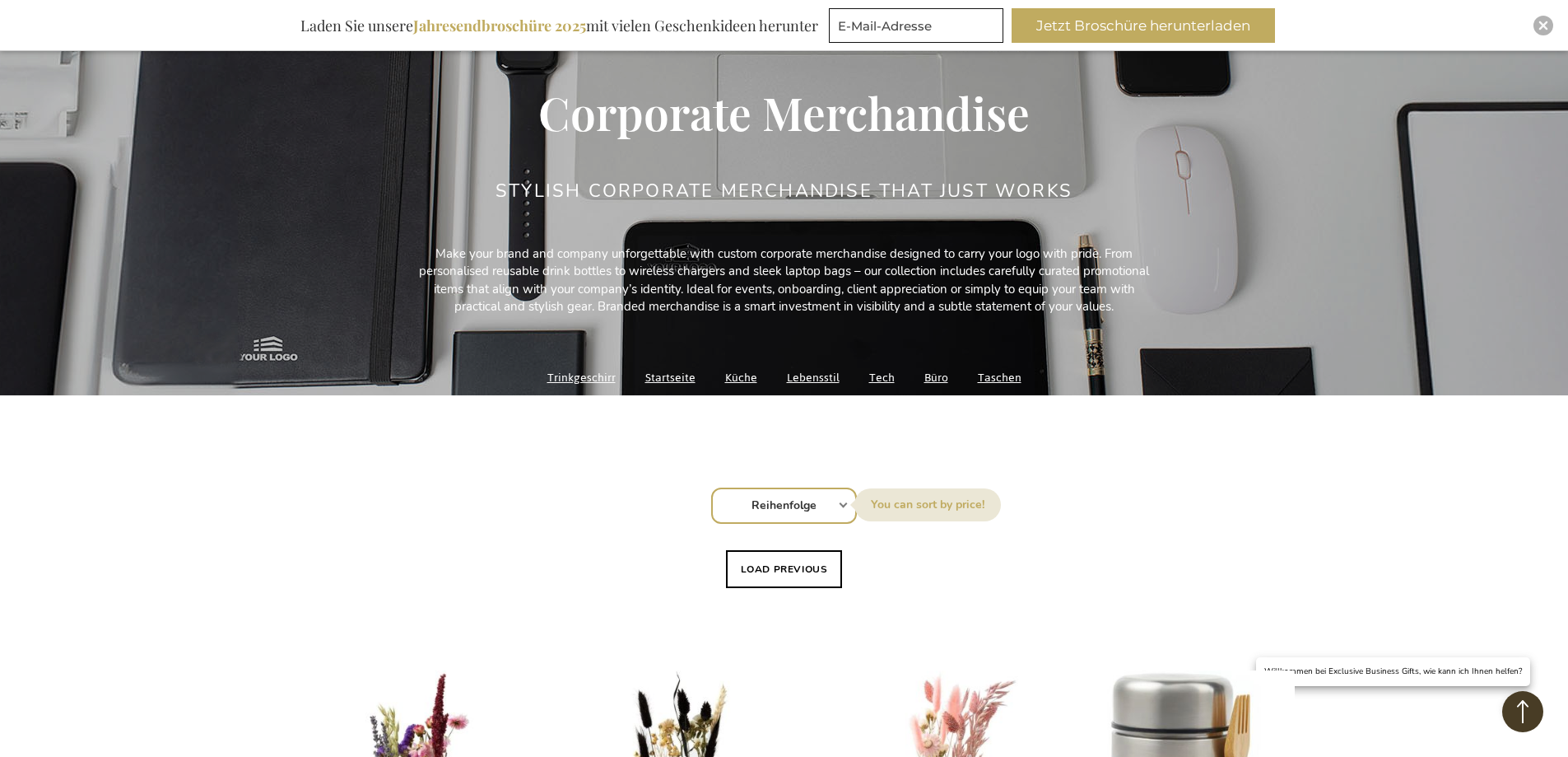
scroll to position [82, 0]
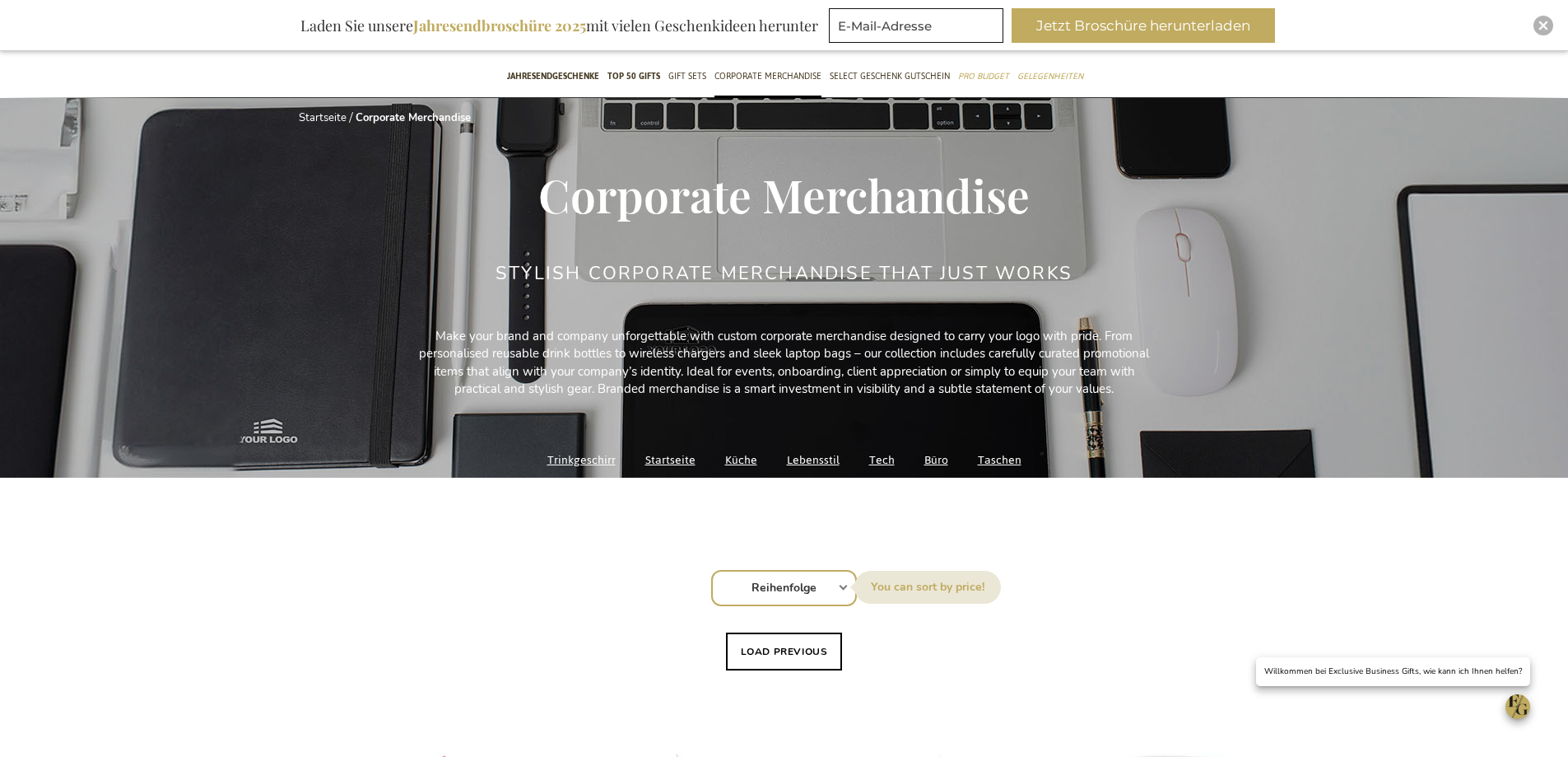
click at [812, 458] on link "Lebensstil" at bounding box center [813, 460] width 53 height 22
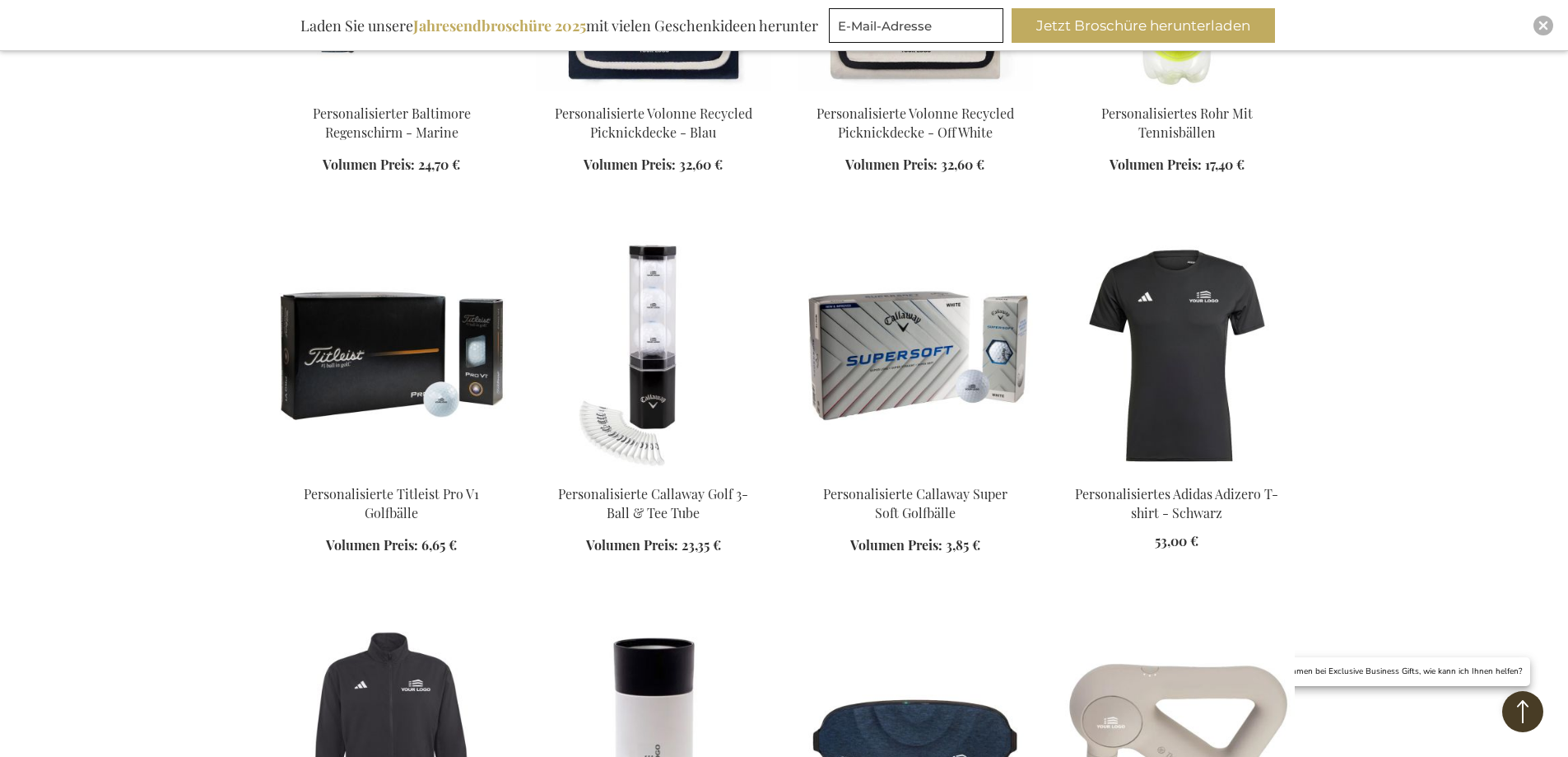
scroll to position [1648, 0]
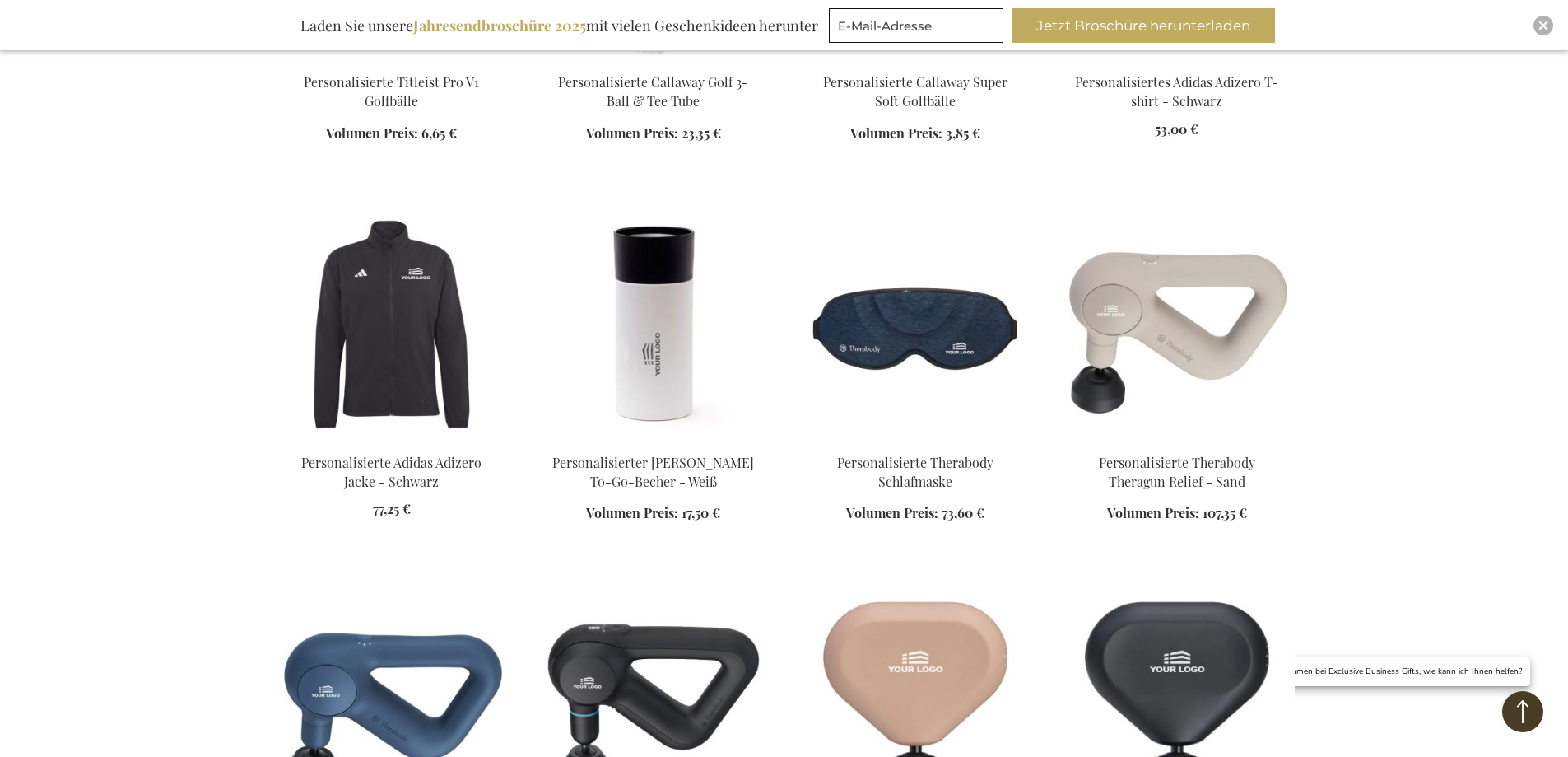
scroll to position [1730, 0]
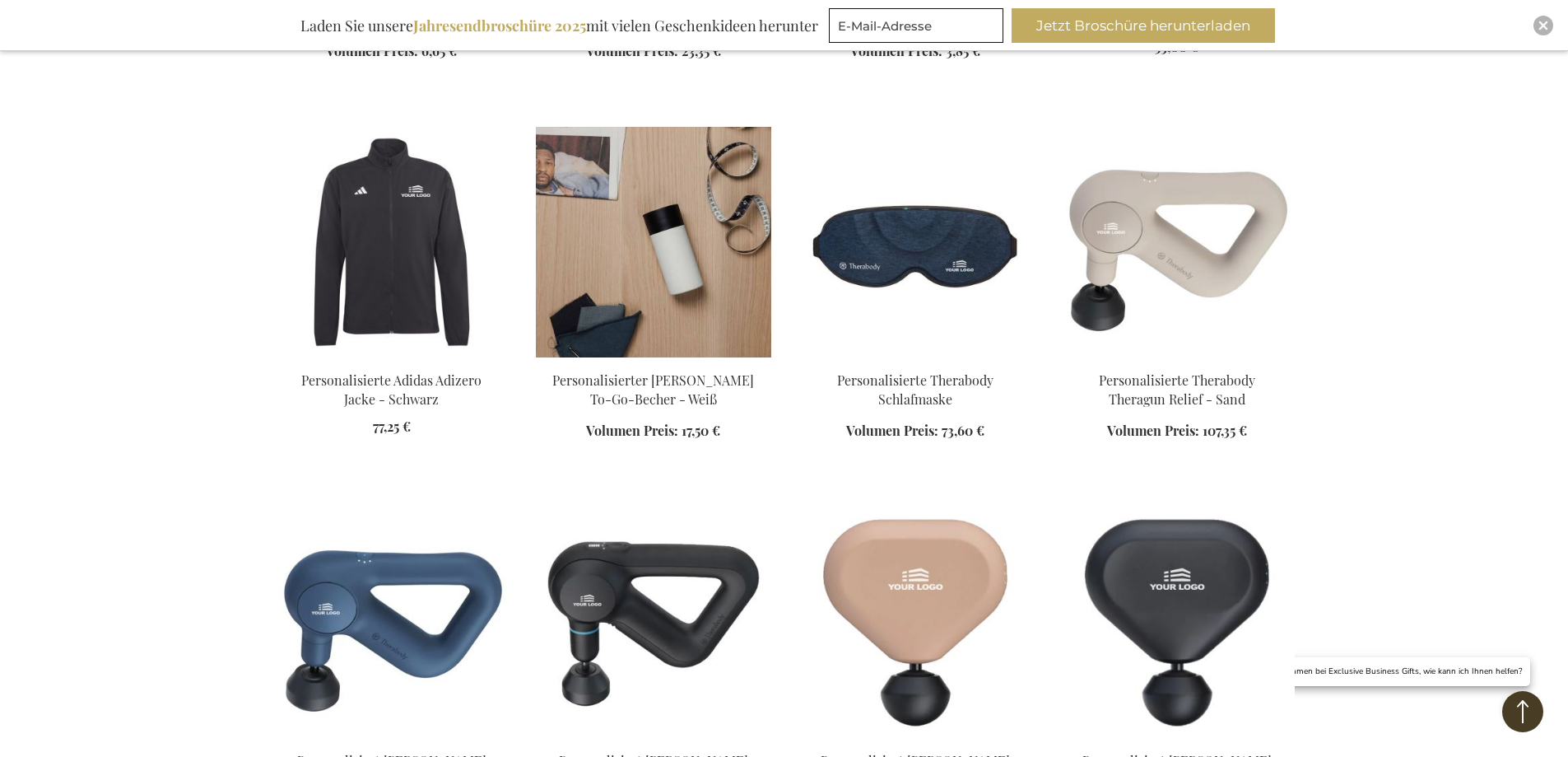
click at [652, 310] on img at bounding box center [654, 242] width 236 height 231
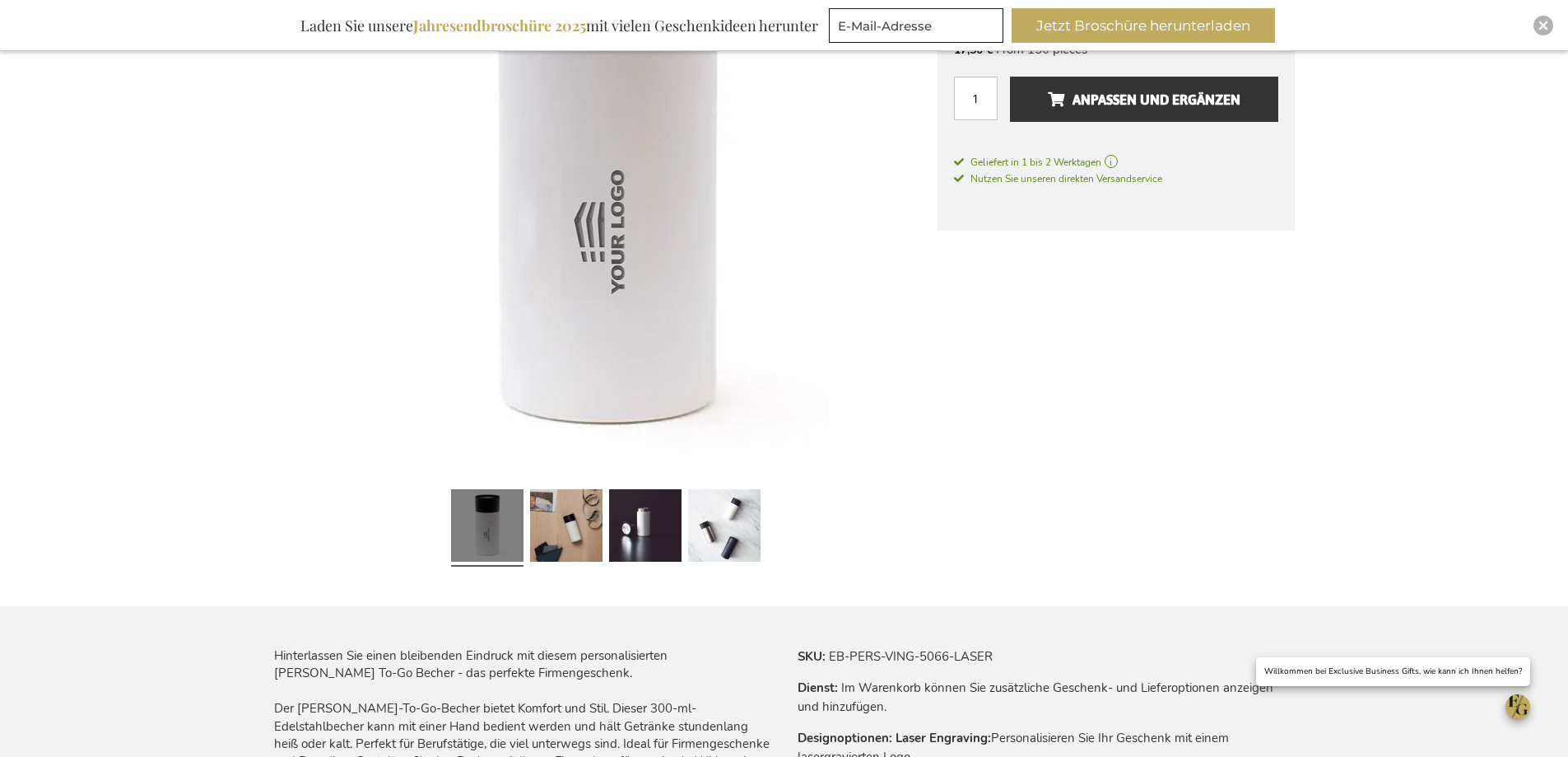
scroll to position [628, 0]
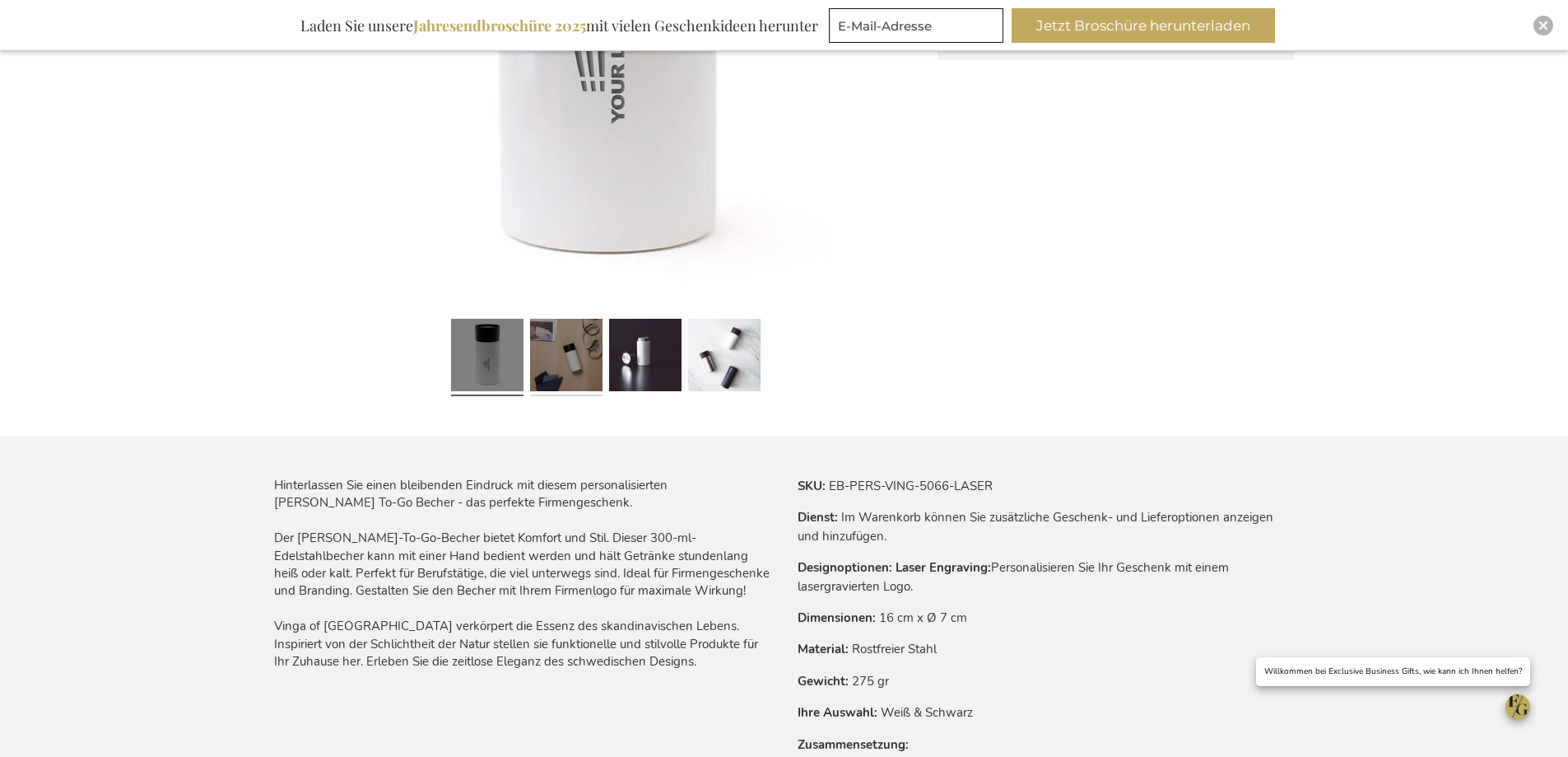
click at [573, 395] on link at bounding box center [567, 357] width 72 height 91
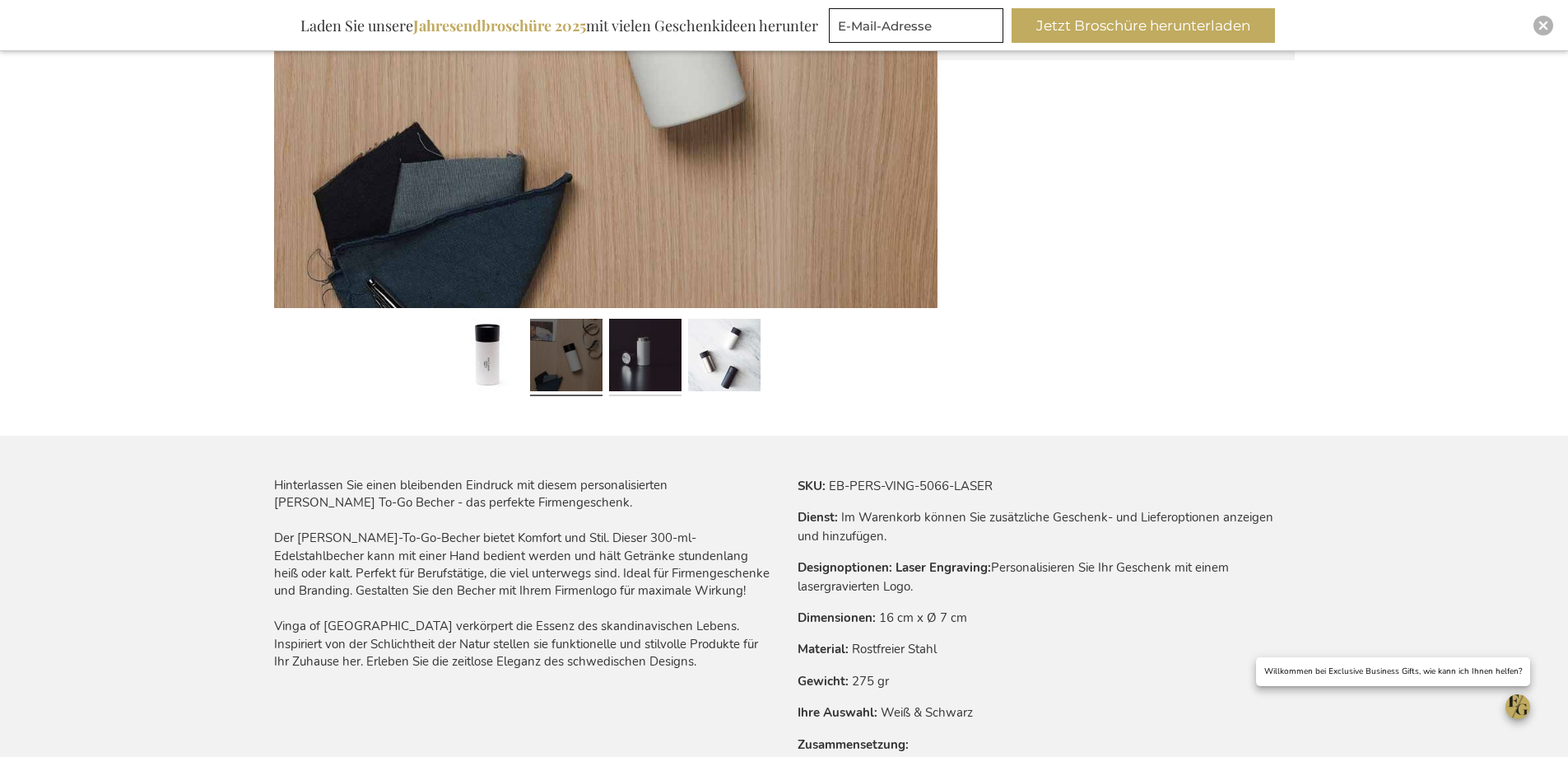
click at [656, 381] on link at bounding box center [646, 357] width 72 height 91
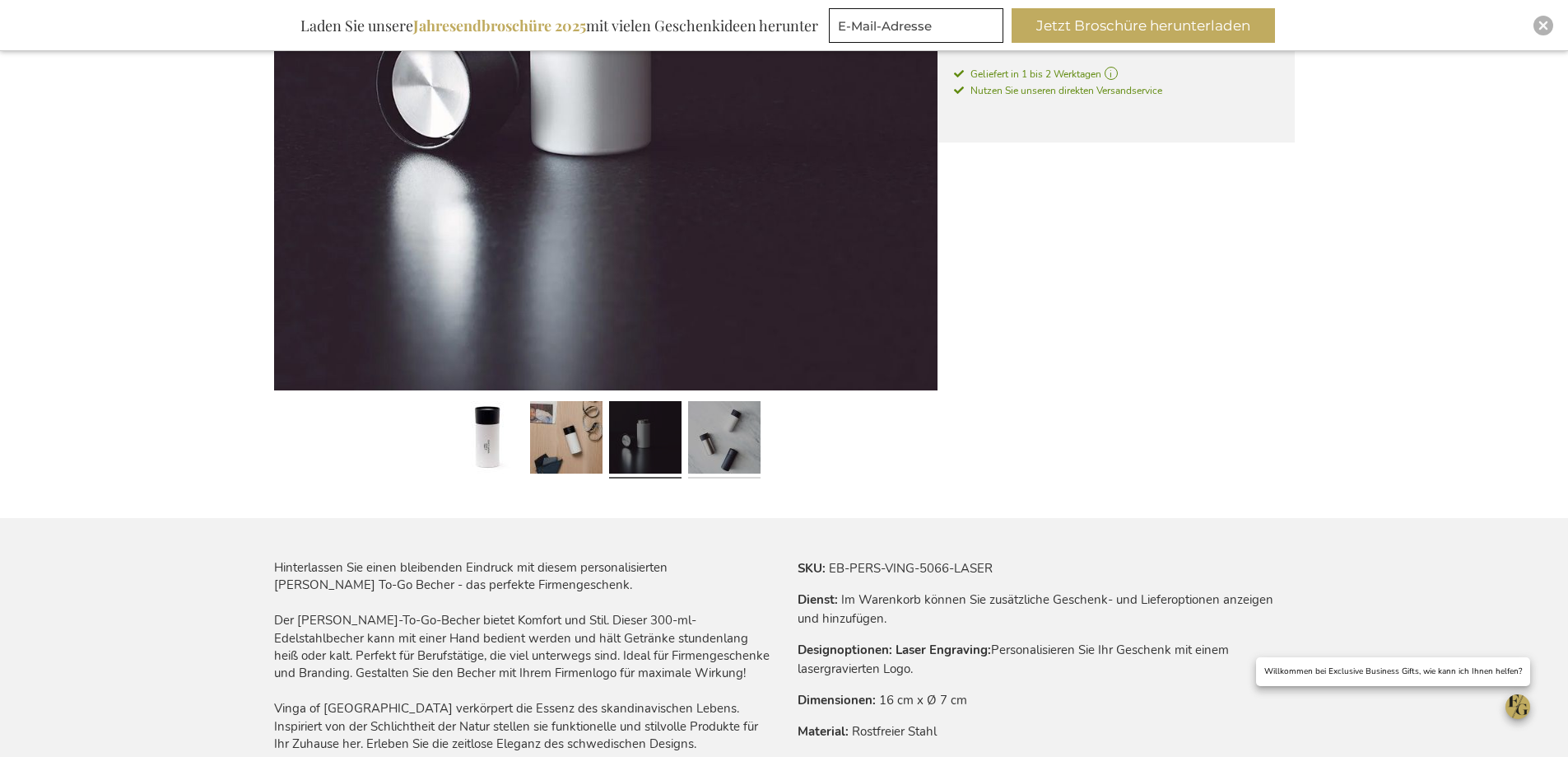
scroll to position [298, 0]
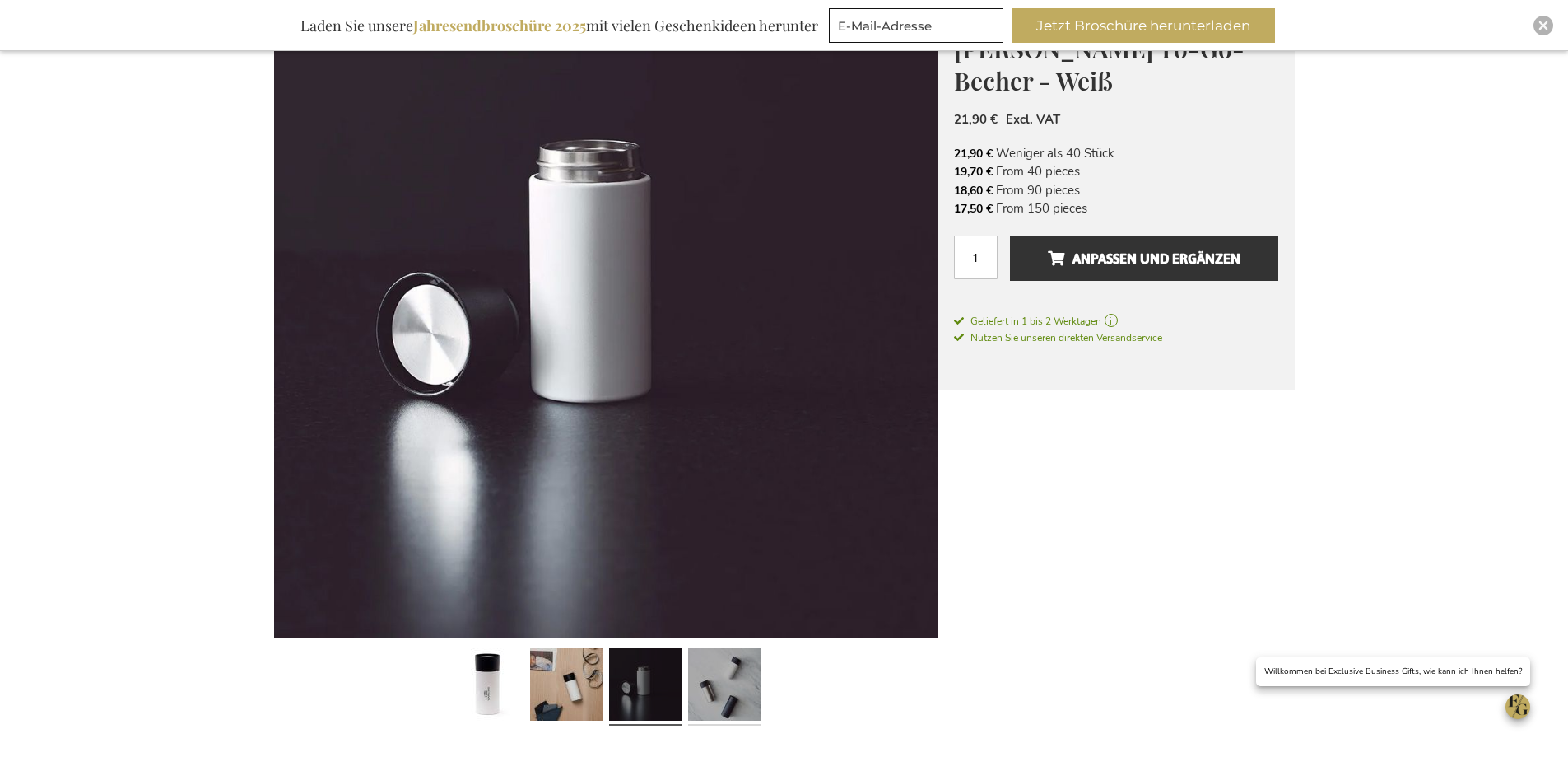
click at [713, 676] on link at bounding box center [725, 687] width 72 height 91
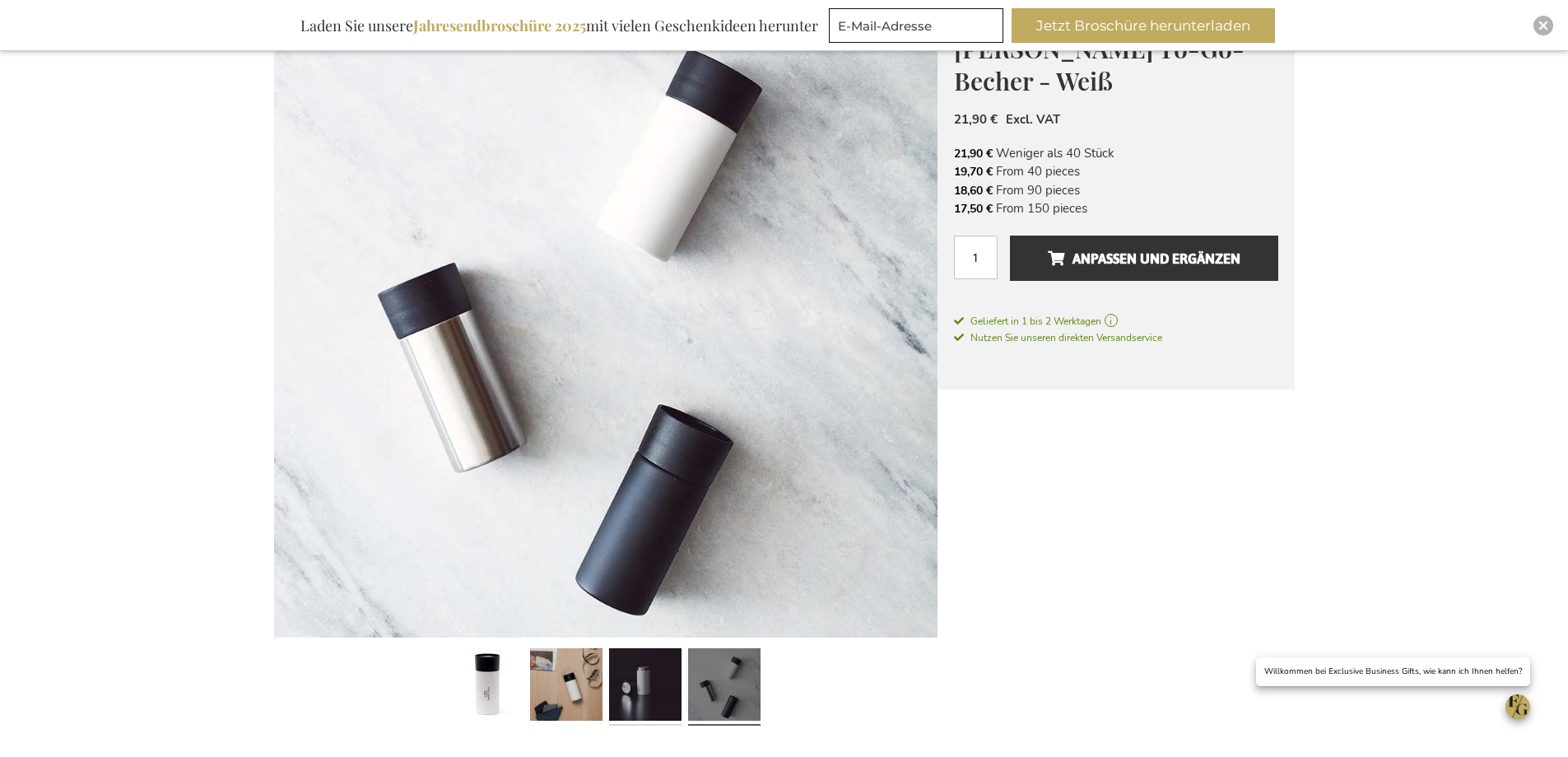
click at [627, 677] on link at bounding box center [646, 687] width 72 height 91
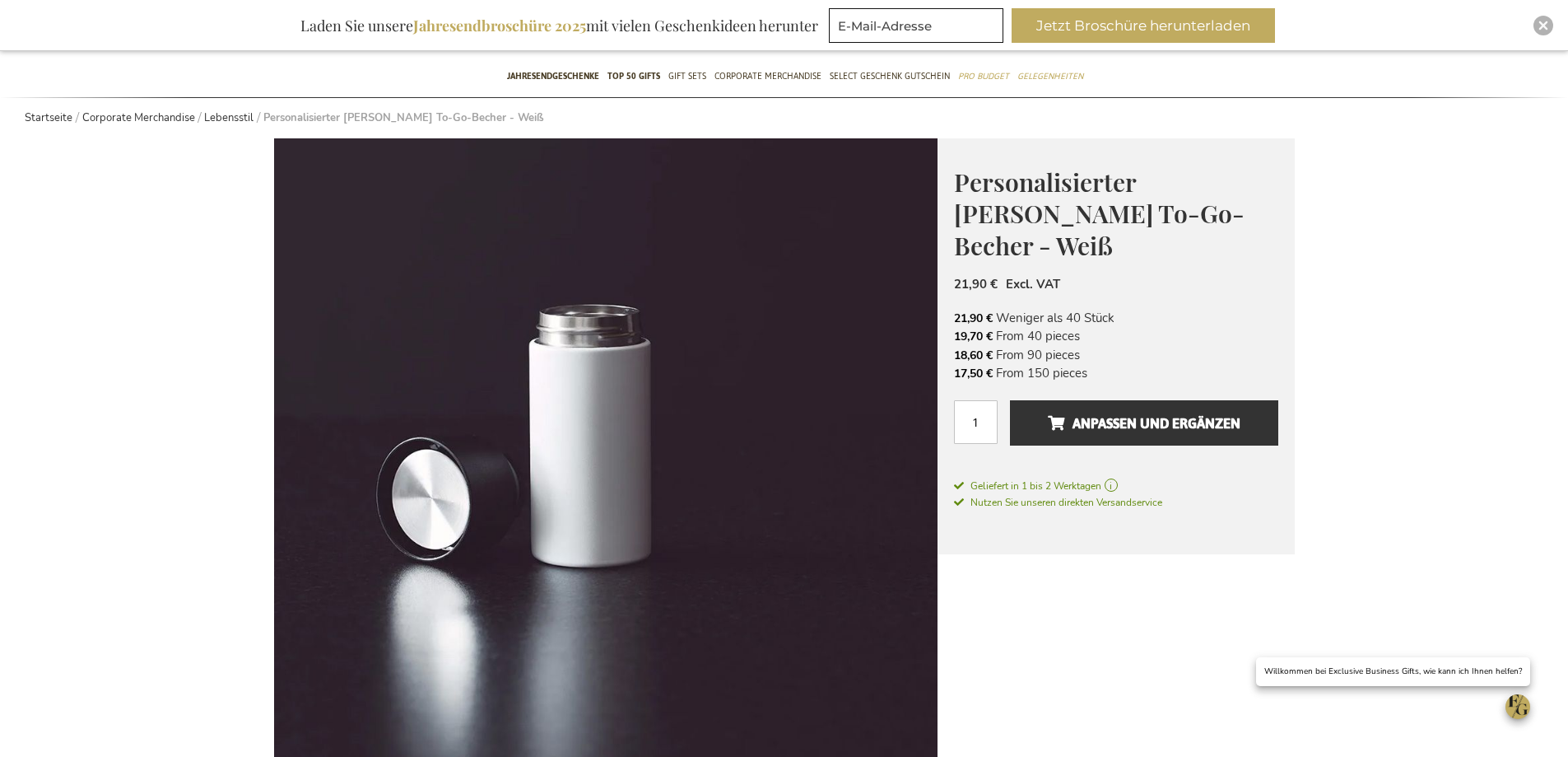
scroll to position [51, 0]
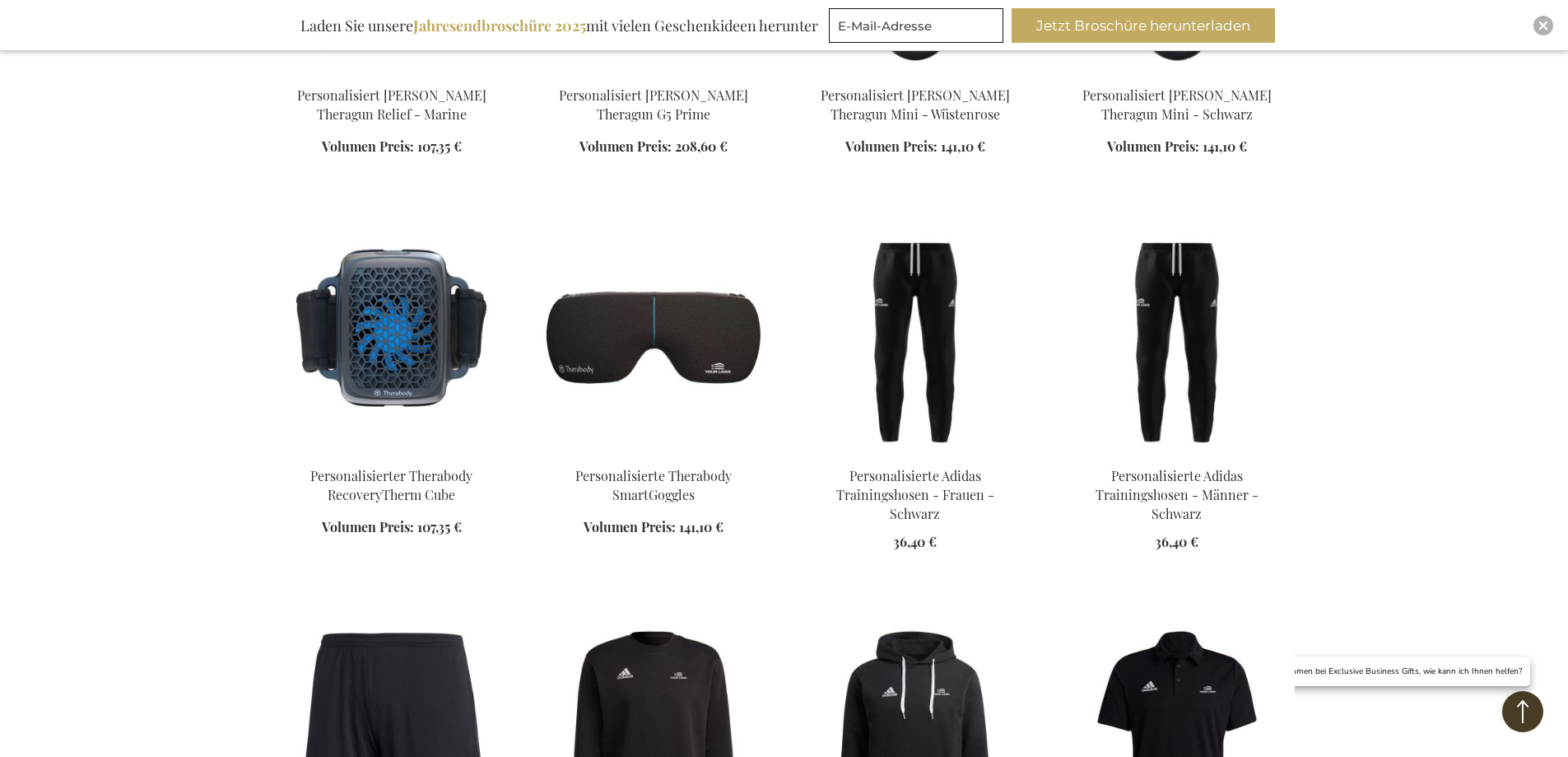
scroll to position [1539, 0]
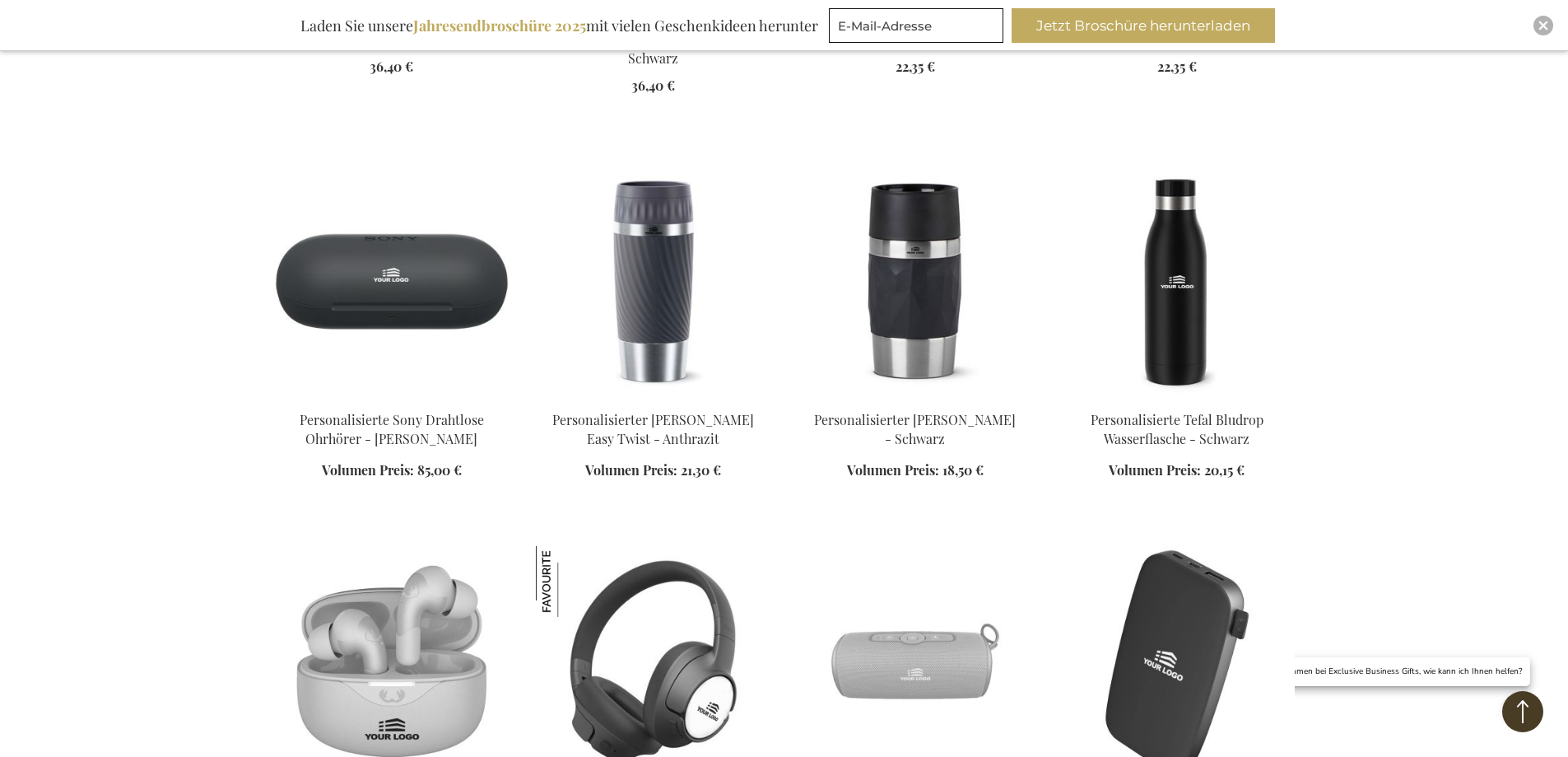
scroll to position [2775, 0]
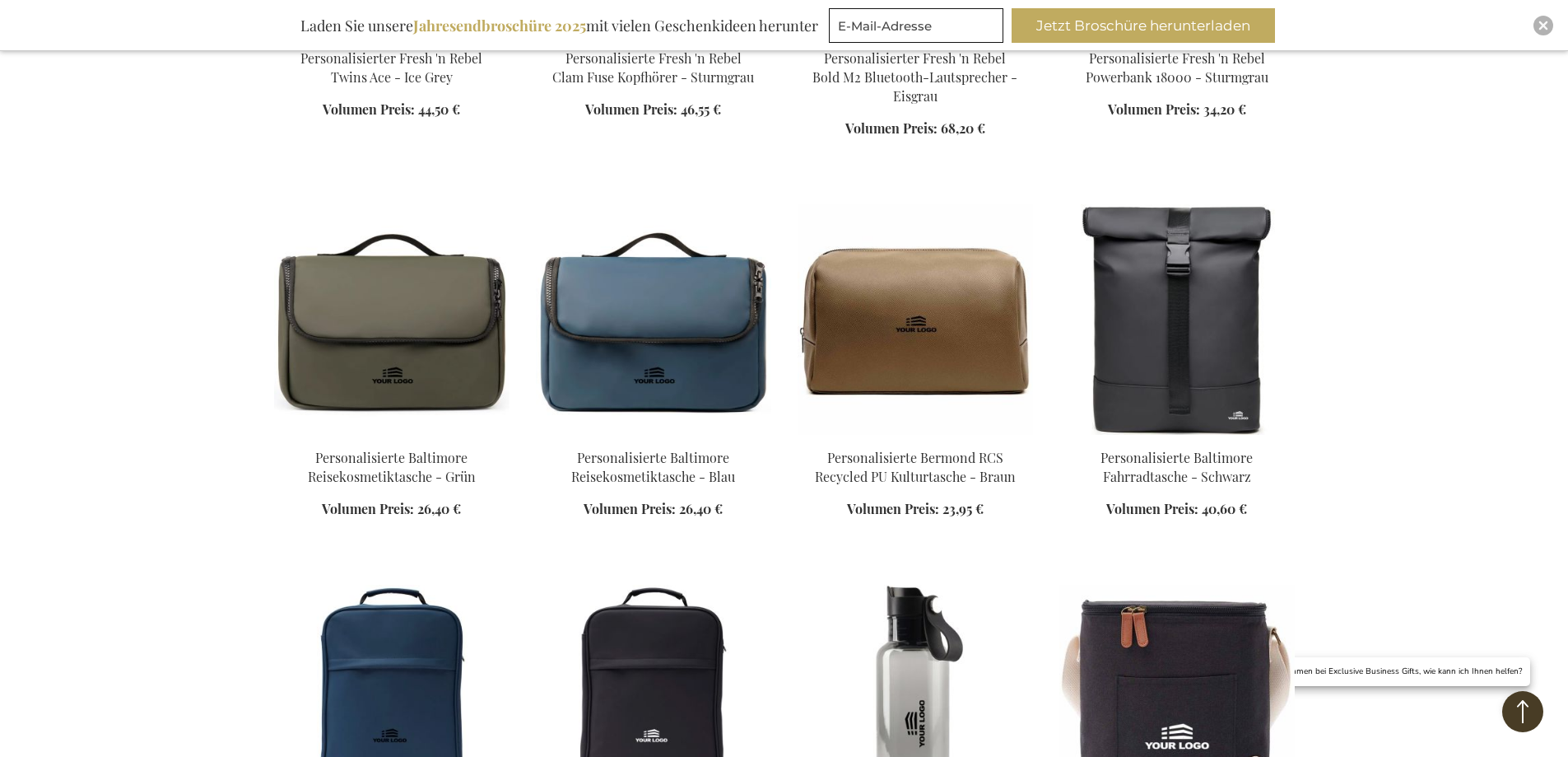
scroll to position [3599, 0]
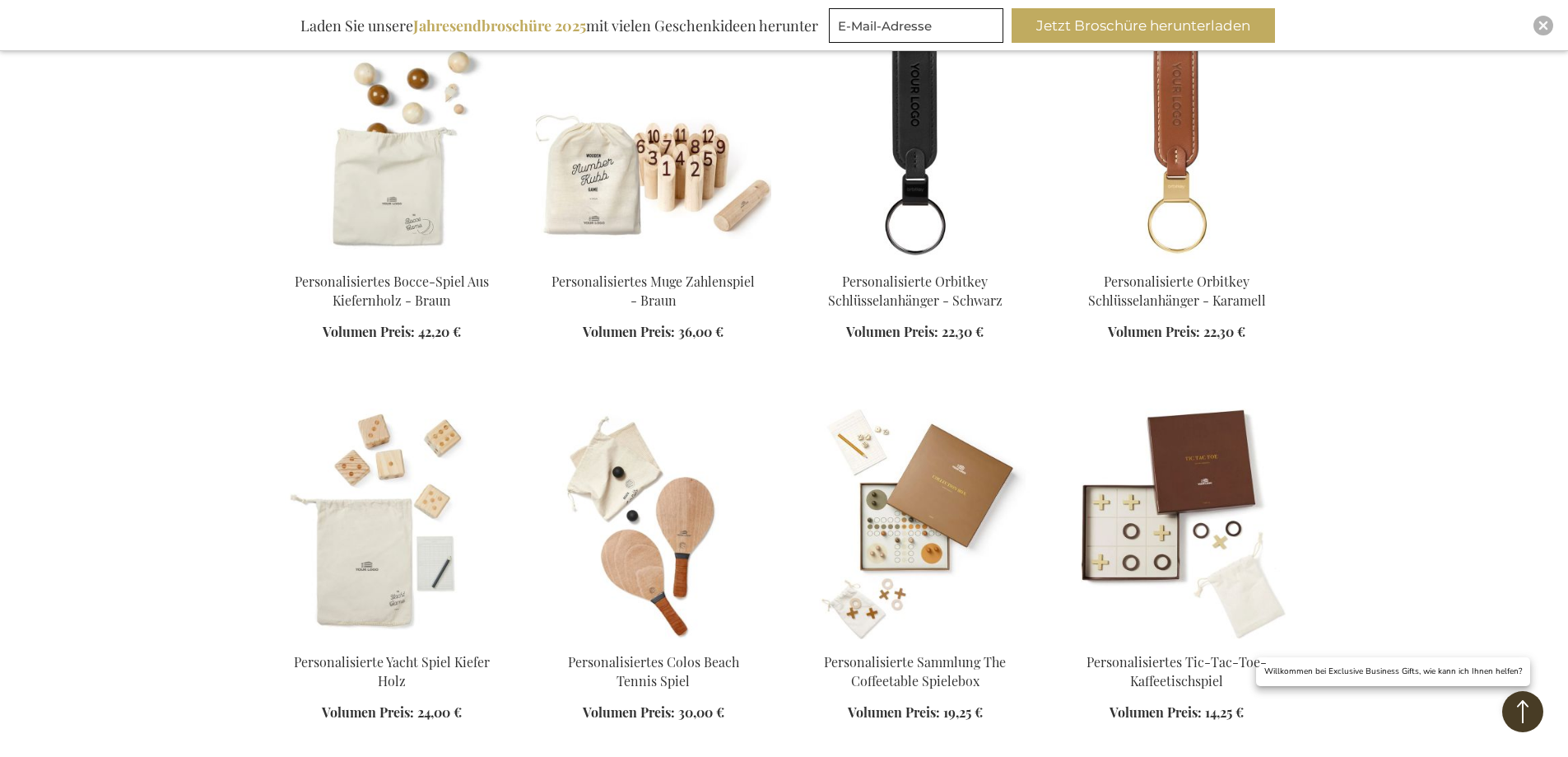
scroll to position [4834, 0]
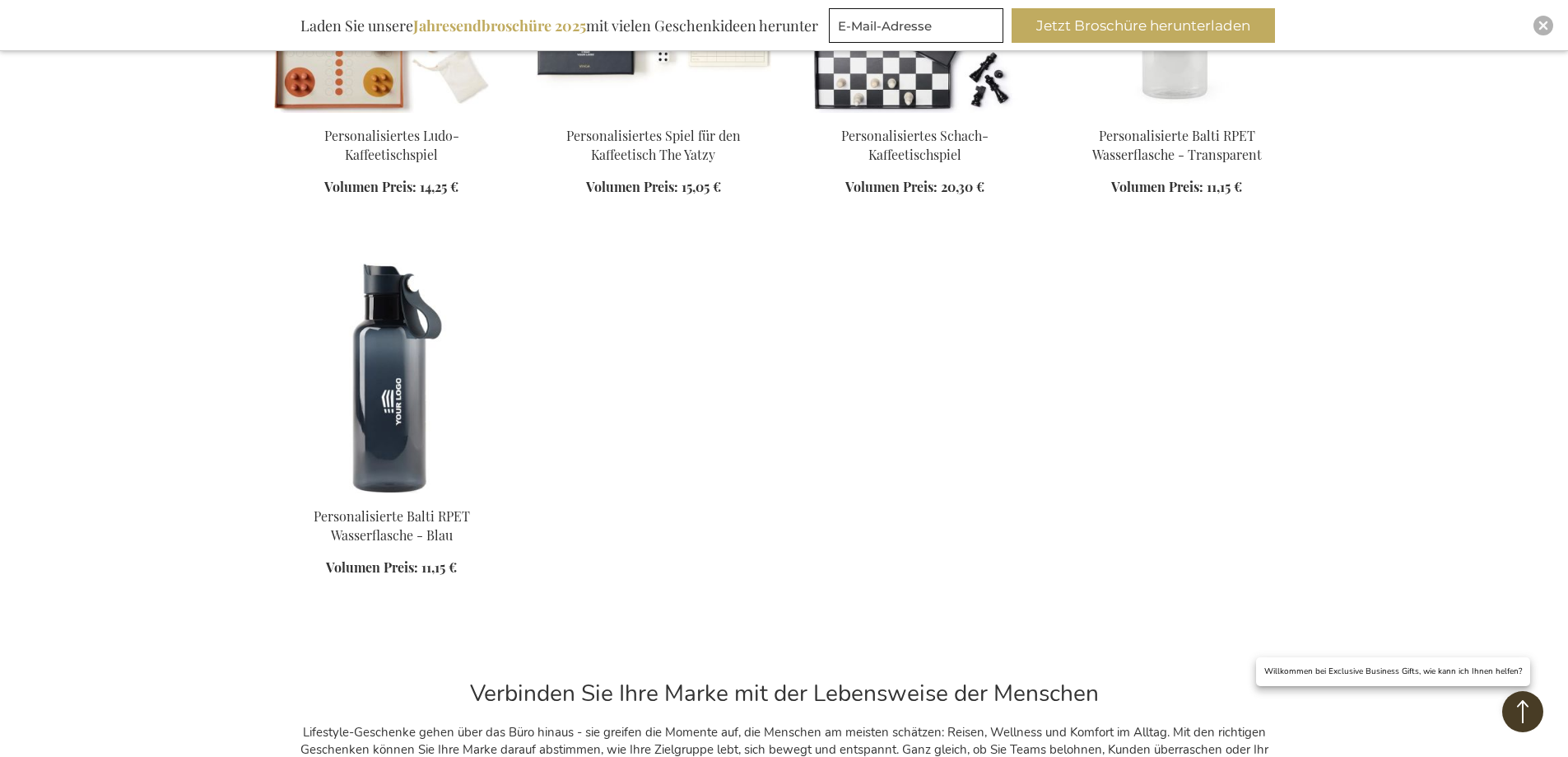
scroll to position [5329, 0]
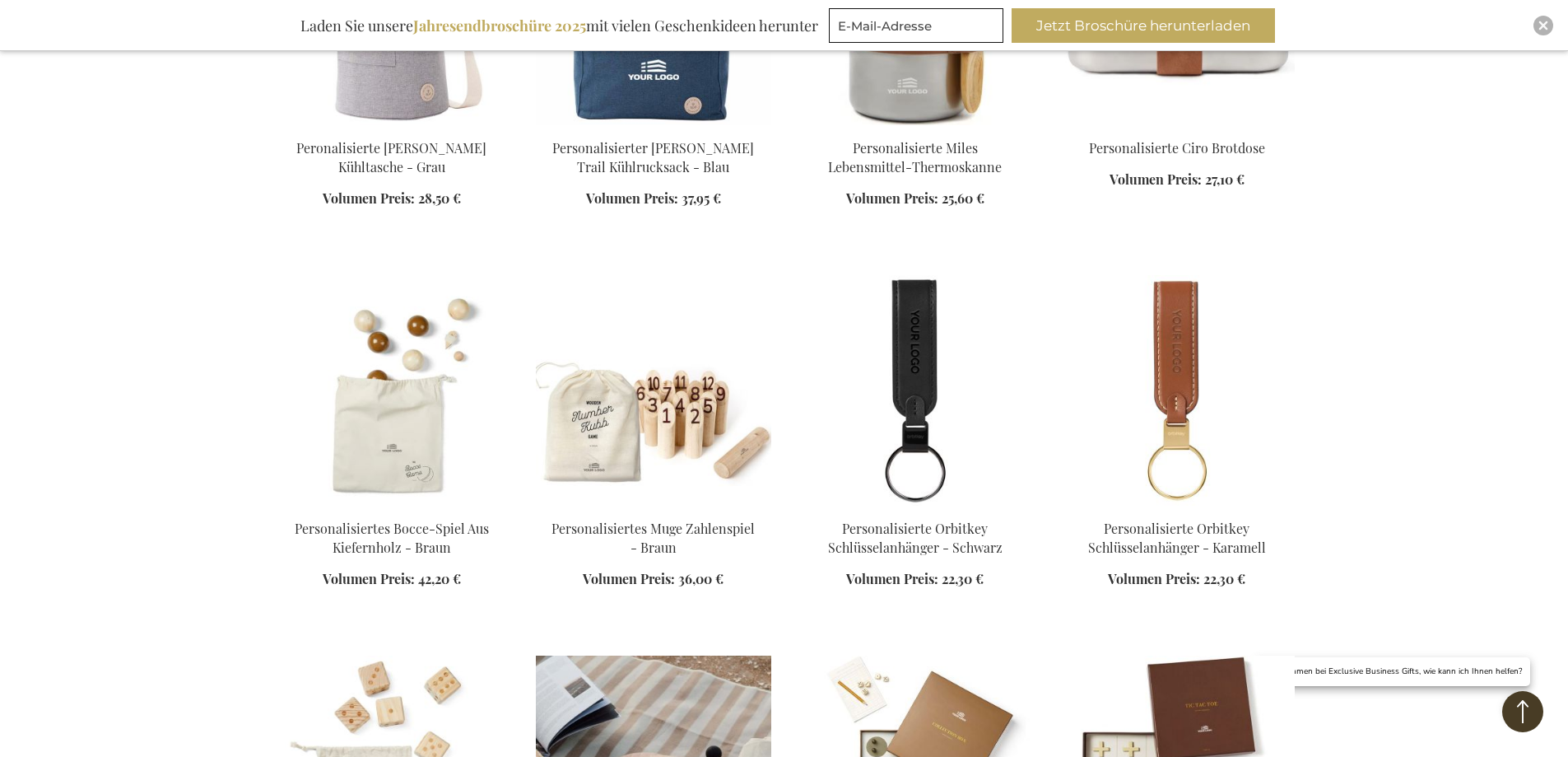
scroll to position [4834, 0]
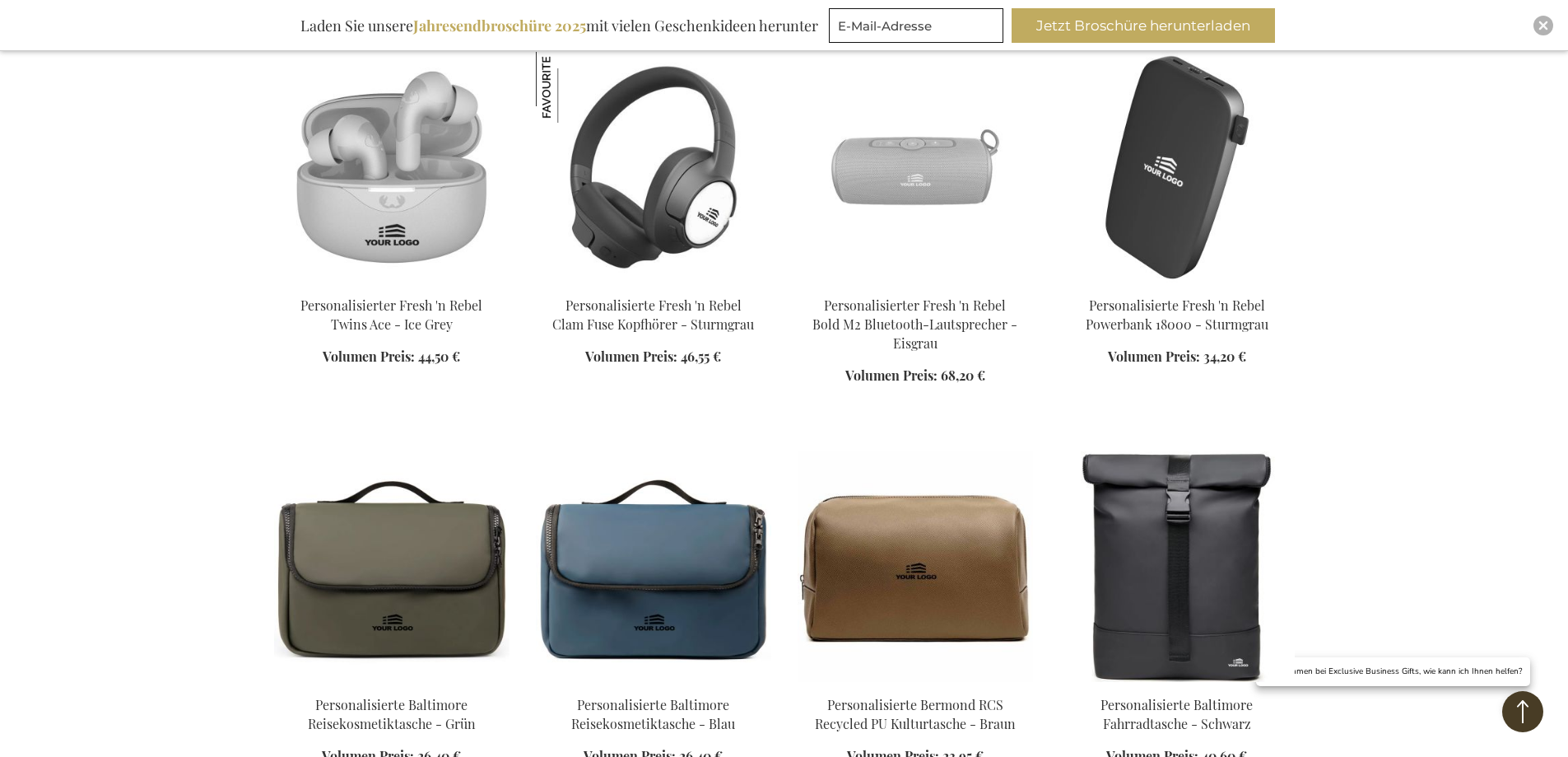
scroll to position [2610, 0]
